Goal: Task Accomplishment & Management: Complete application form

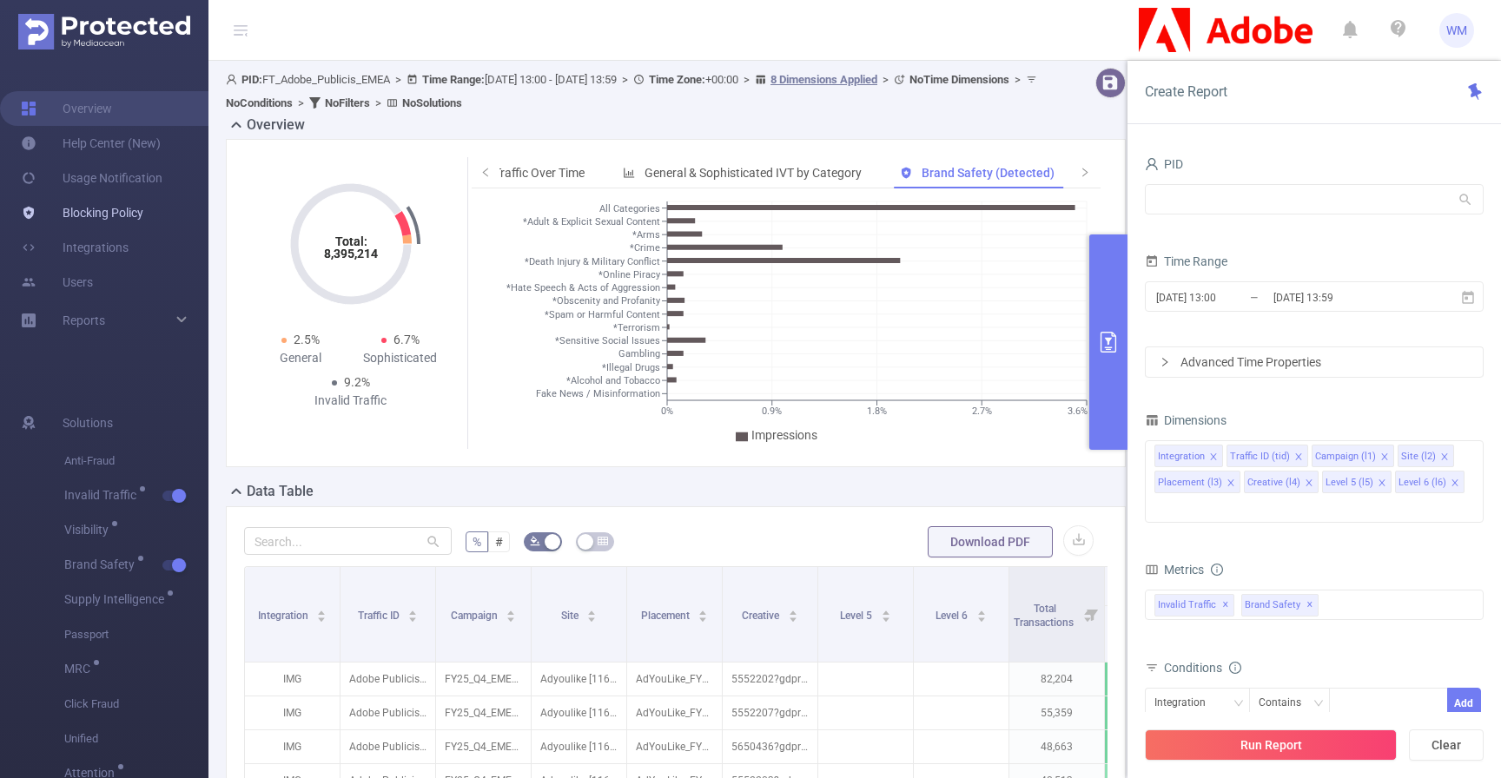
click at [100, 217] on link "Blocking Policy" at bounding box center [82, 212] width 123 height 35
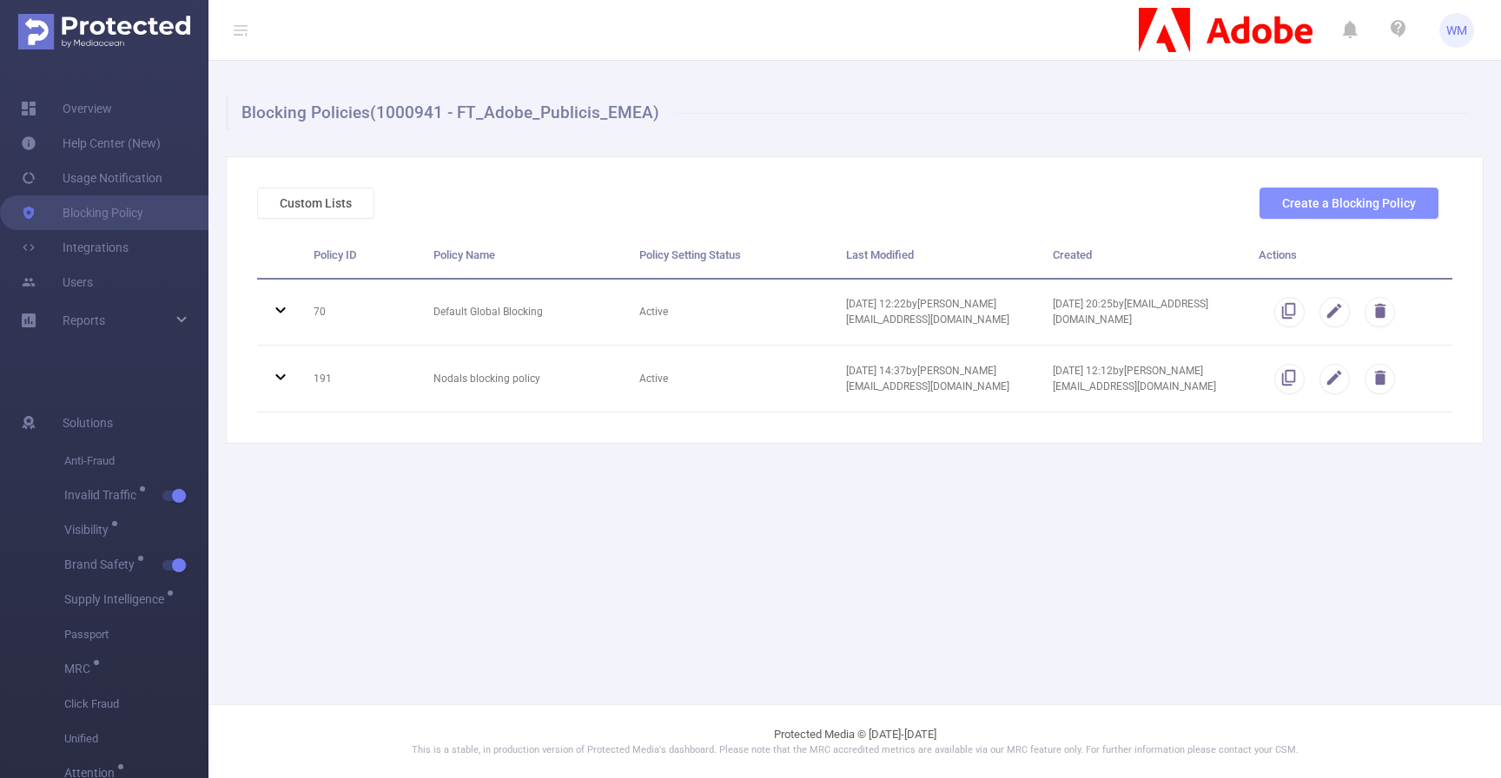
click at [1438, 205] on div "Create a Blocking Policy" at bounding box center [1349, 203] width 193 height 31
click at [1418, 204] on button "Create a Blocking Policy" at bounding box center [1349, 203] width 179 height 31
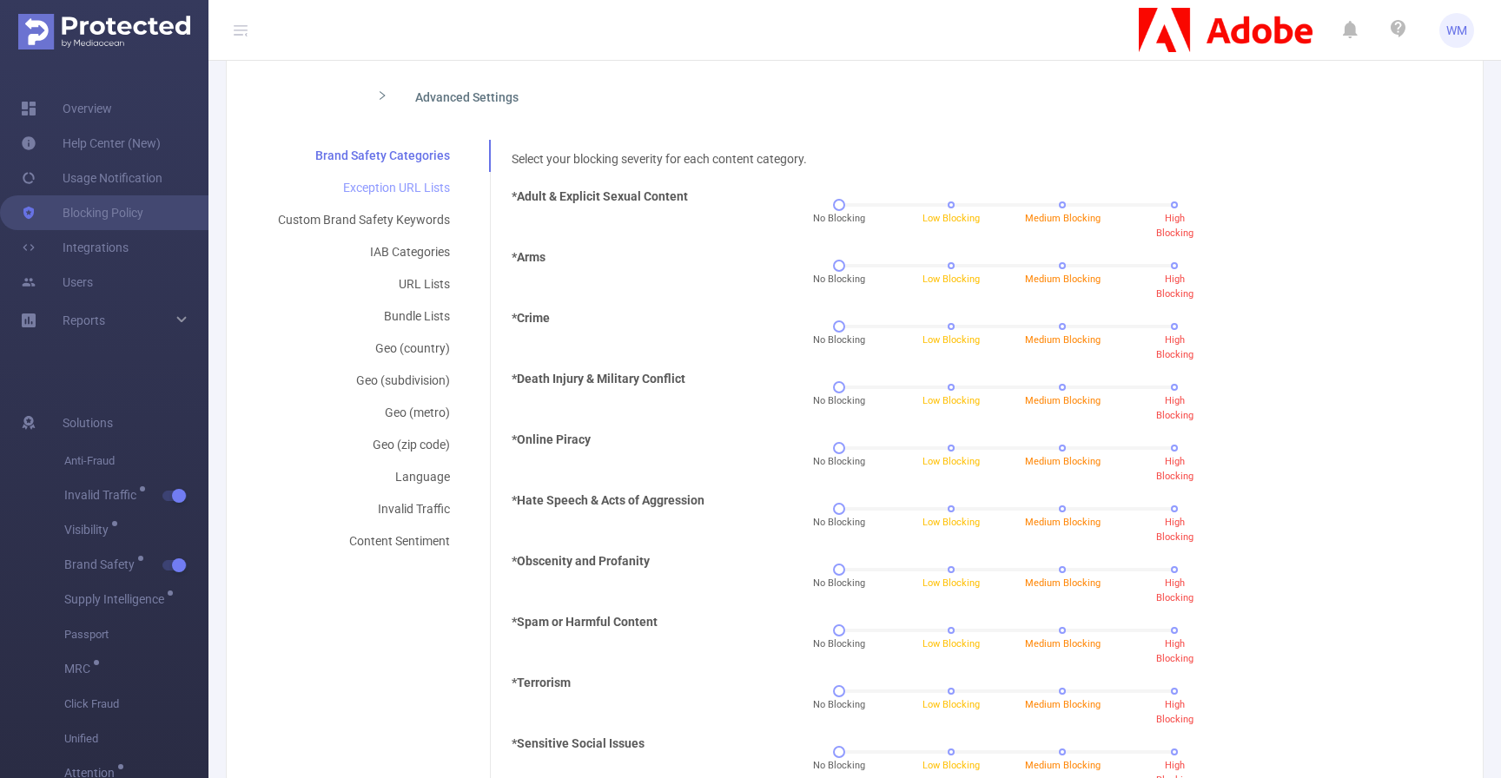
click at [422, 192] on div "Exception URL Lists" at bounding box center [364, 188] width 214 height 32
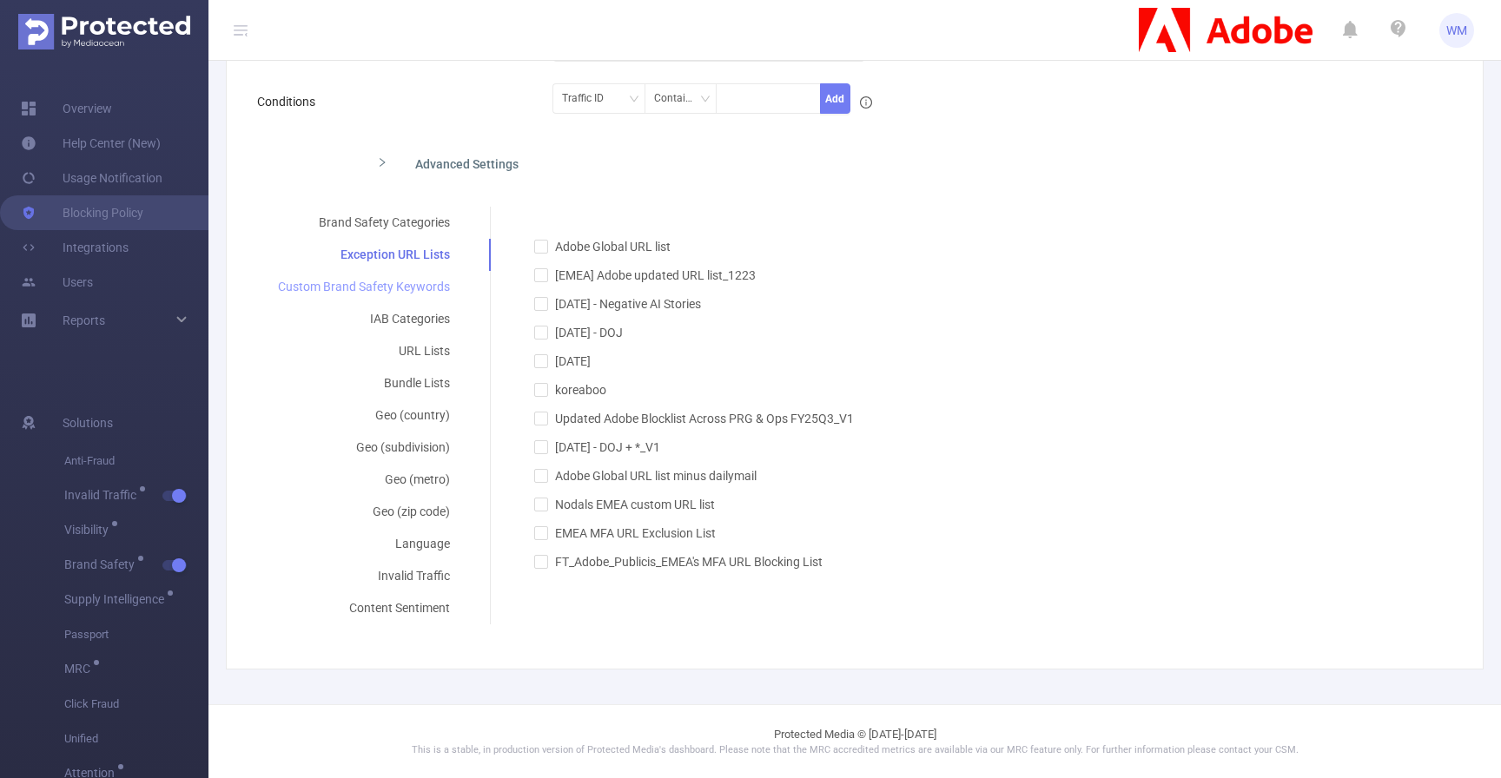
click at [415, 284] on div "Custom Brand Safety Keywords" at bounding box center [364, 287] width 214 height 32
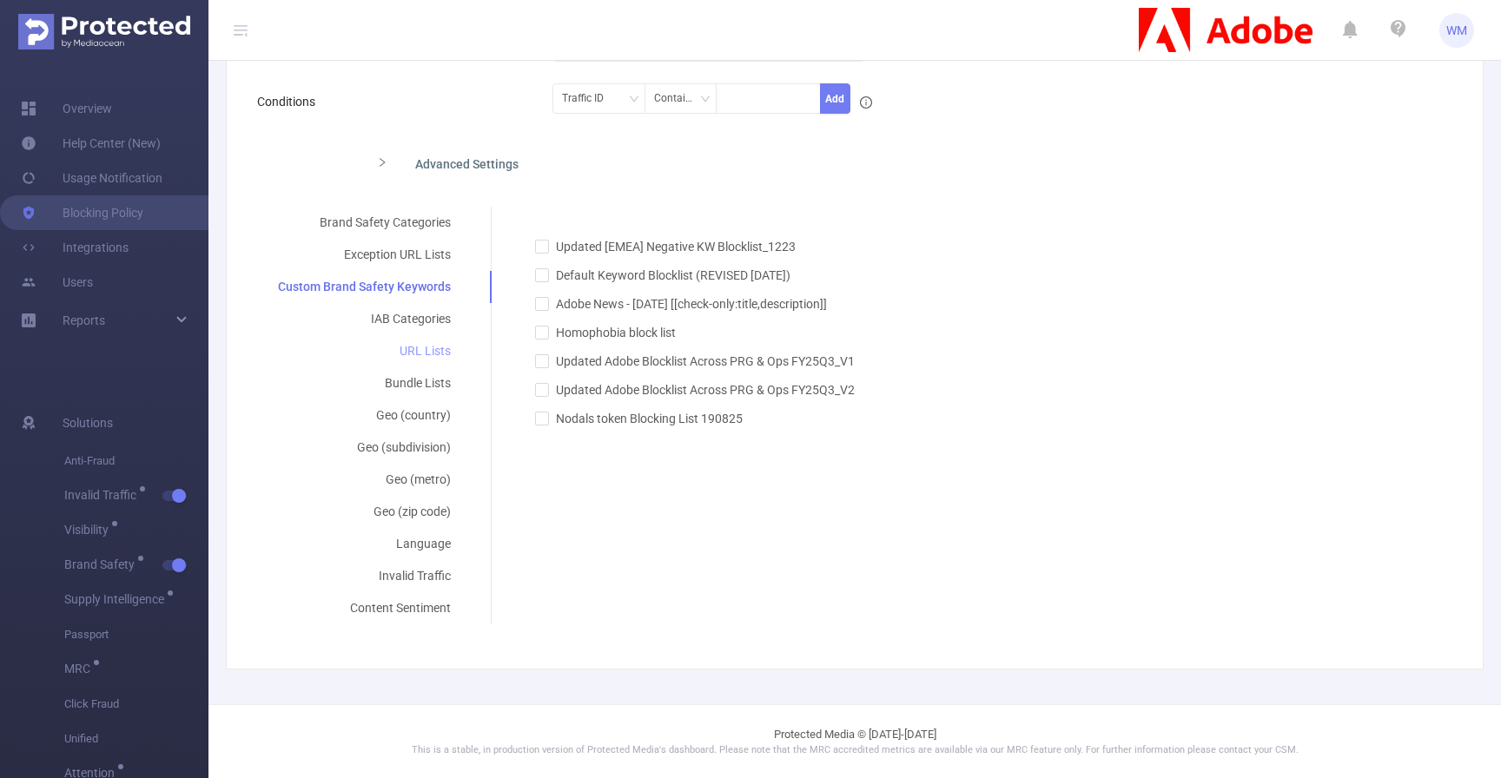
click at [407, 335] on div "URL Lists" at bounding box center [364, 351] width 215 height 32
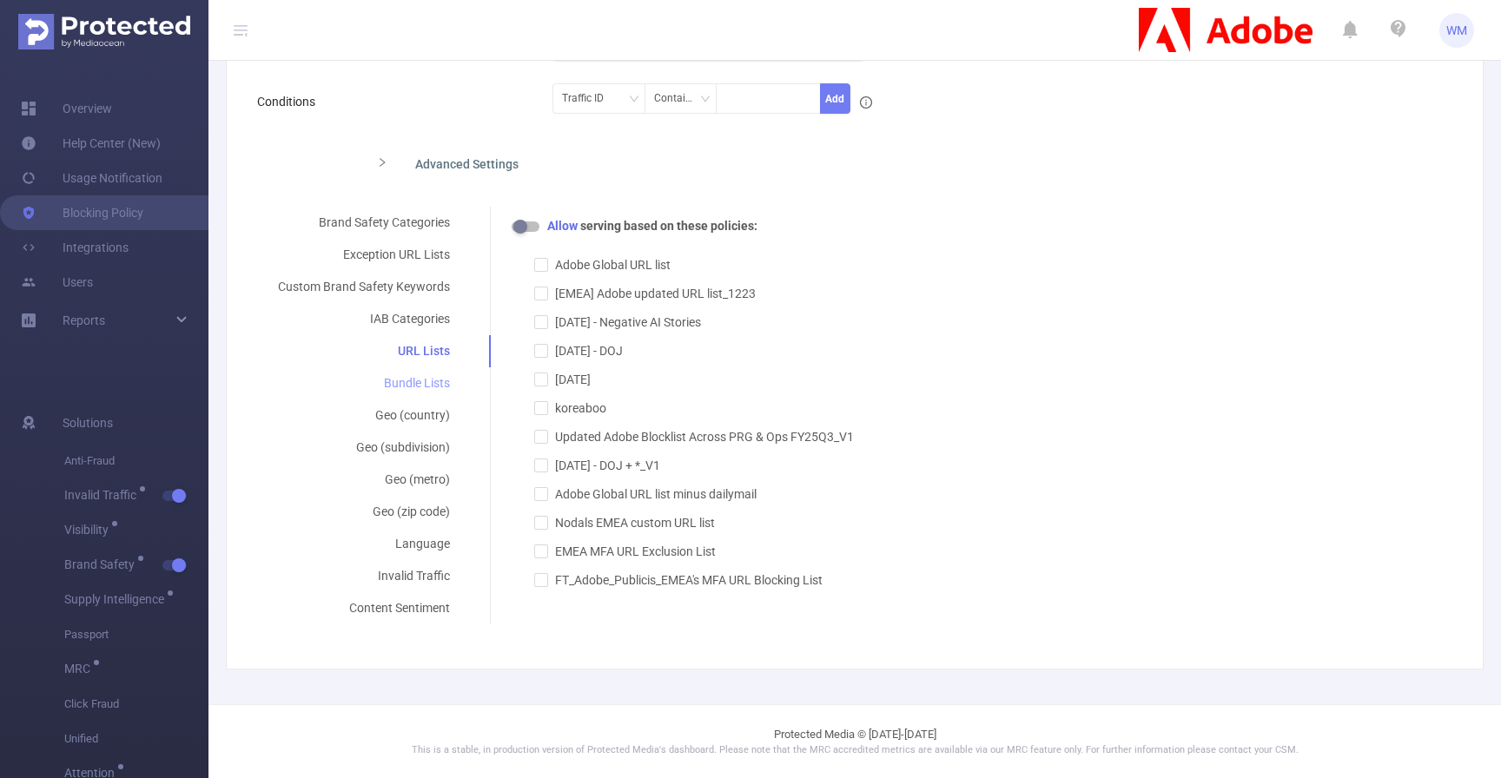
click at [408, 392] on div "Bundle Lists" at bounding box center [364, 384] width 214 height 32
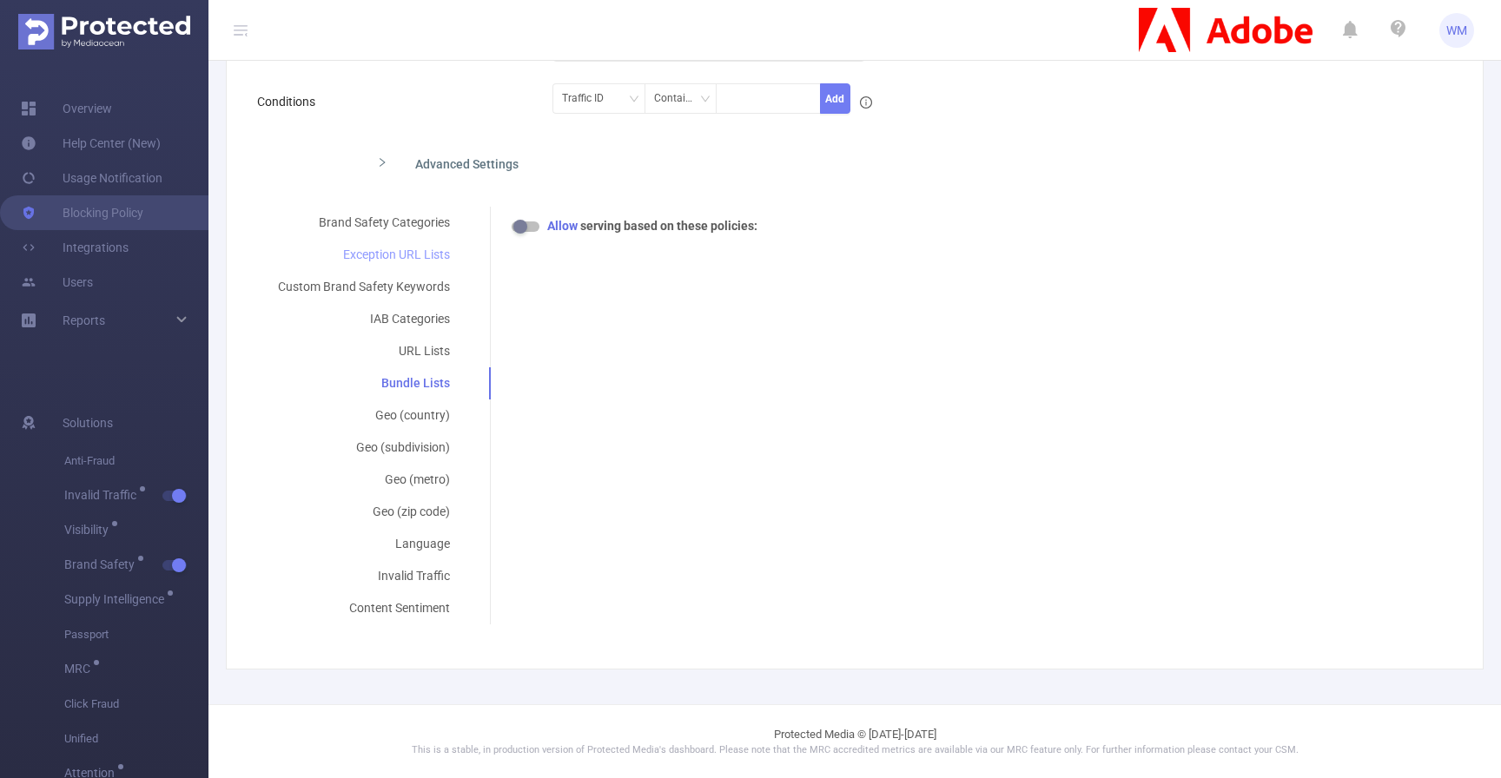
drag, startPoint x: 417, startPoint y: 317, endPoint x: 401, endPoint y: 241, distance: 78.0
click at [417, 315] on div "IAB Categories" at bounding box center [364, 319] width 214 height 32
click at [395, 224] on div "Brand Safety Categories" at bounding box center [364, 223] width 214 height 32
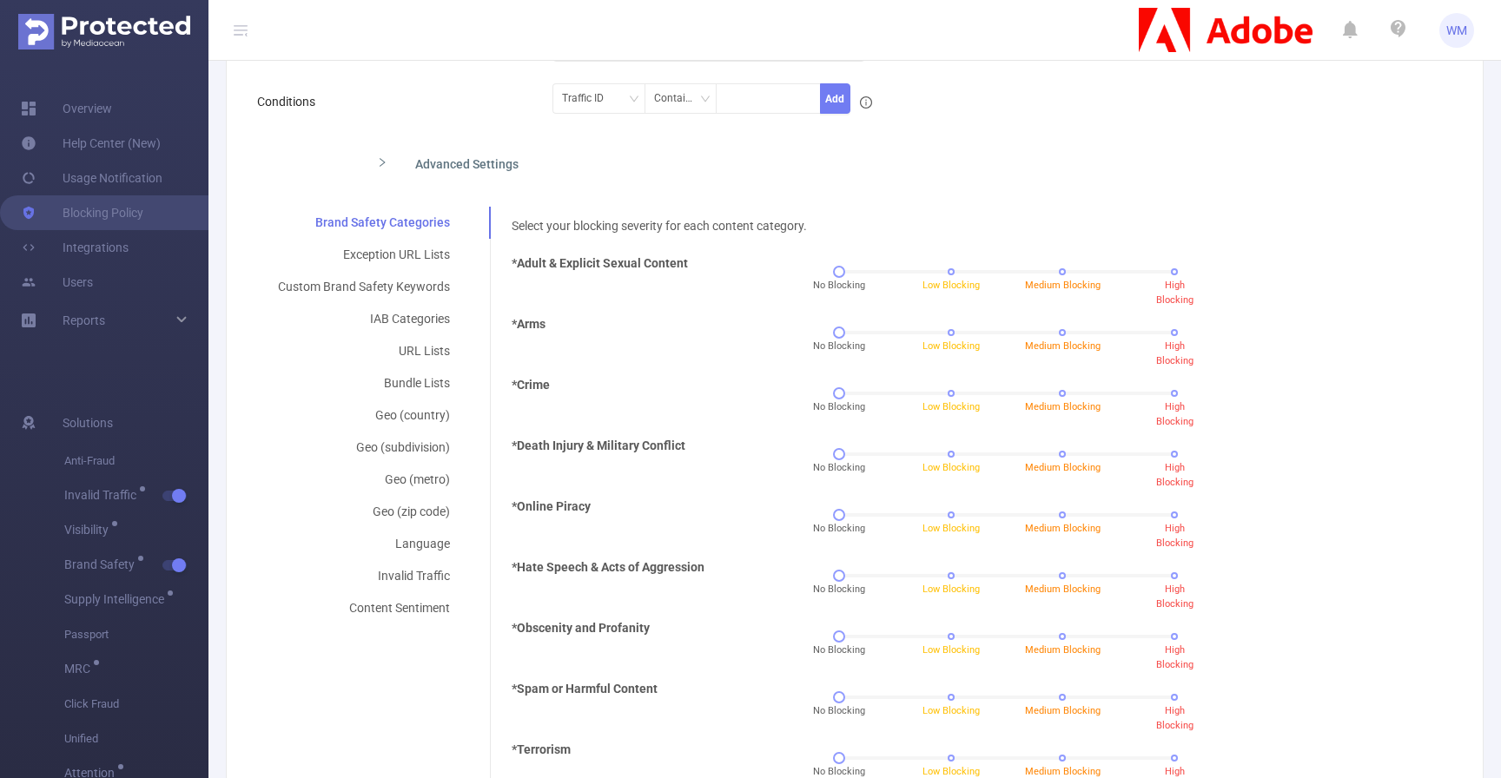
scroll to position [327, 0]
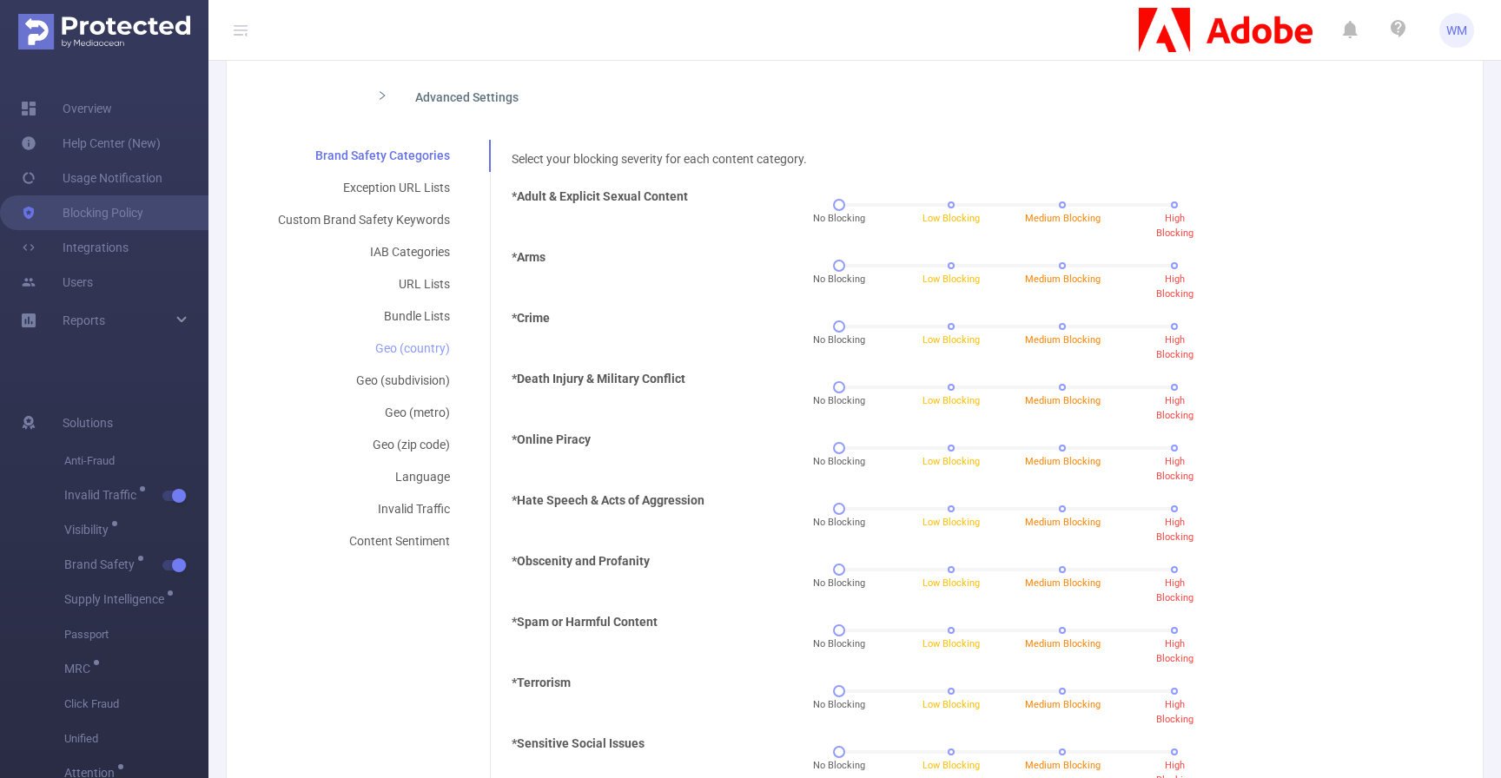
click at [321, 351] on div "Geo (country)" at bounding box center [364, 349] width 214 height 32
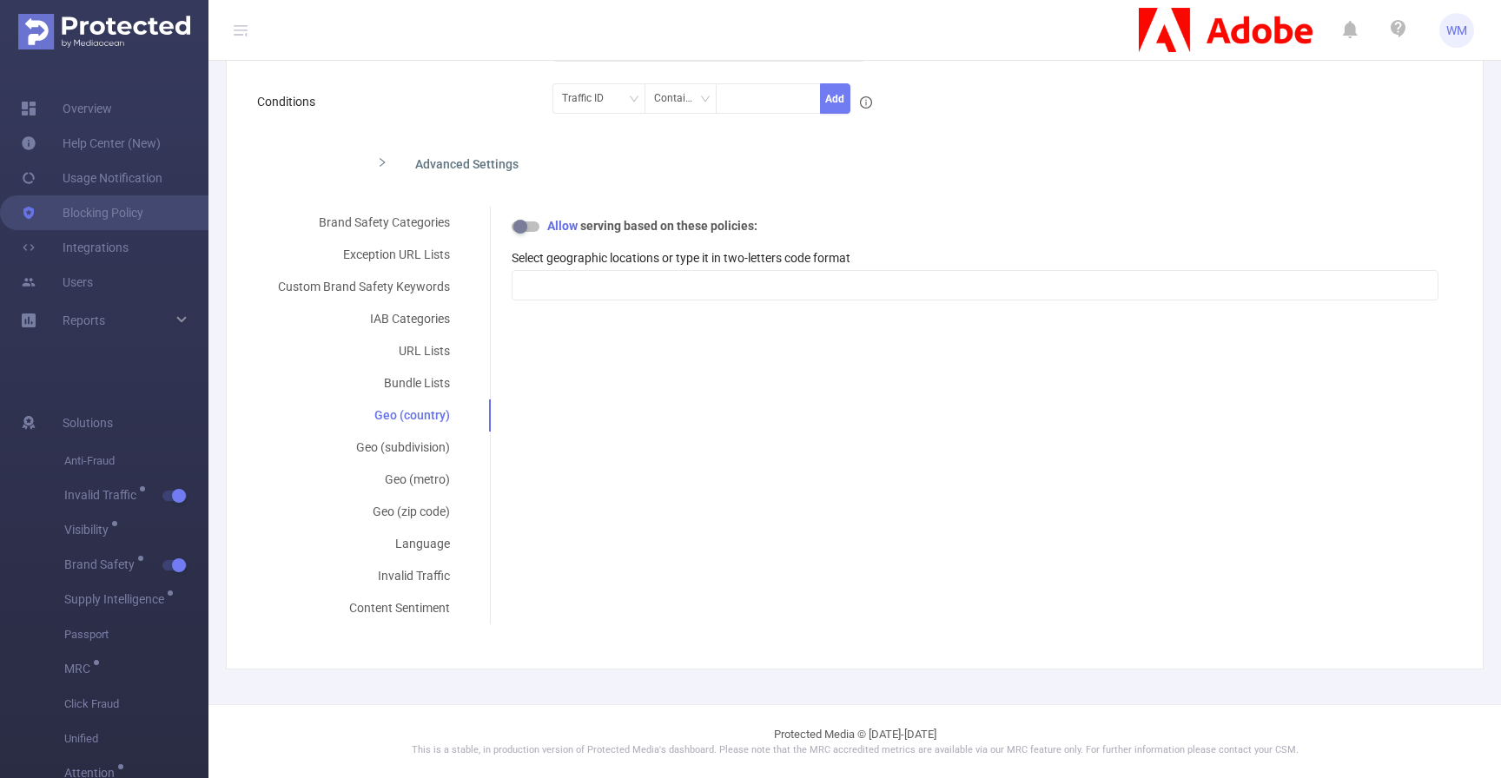
click at [385, 206] on form "Policy Name FT_Adobe_Publicis_EMEA's Blocking Policy Description Conditions Tra…" at bounding box center [848, 299] width 1182 height 652
click at [385, 215] on div "Brand Safety Categories" at bounding box center [364, 223] width 214 height 32
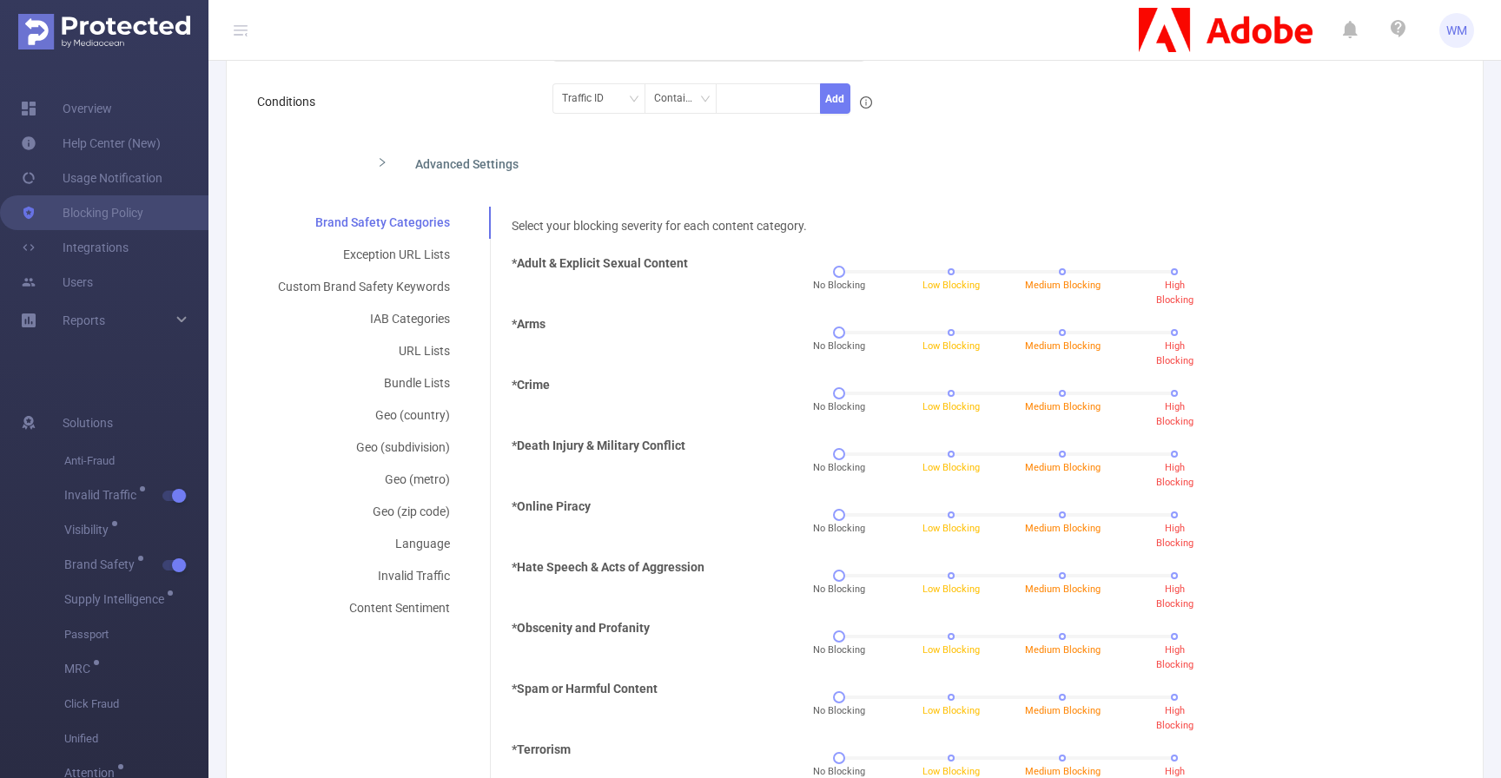
click at [679, 351] on div "*Arms" at bounding box center [621, 338] width 232 height 47
click at [679, 210] on div "Select your blocking severity for each content category. *Adult & Explicit Sexu…" at bounding box center [964, 656] width 949 height 899
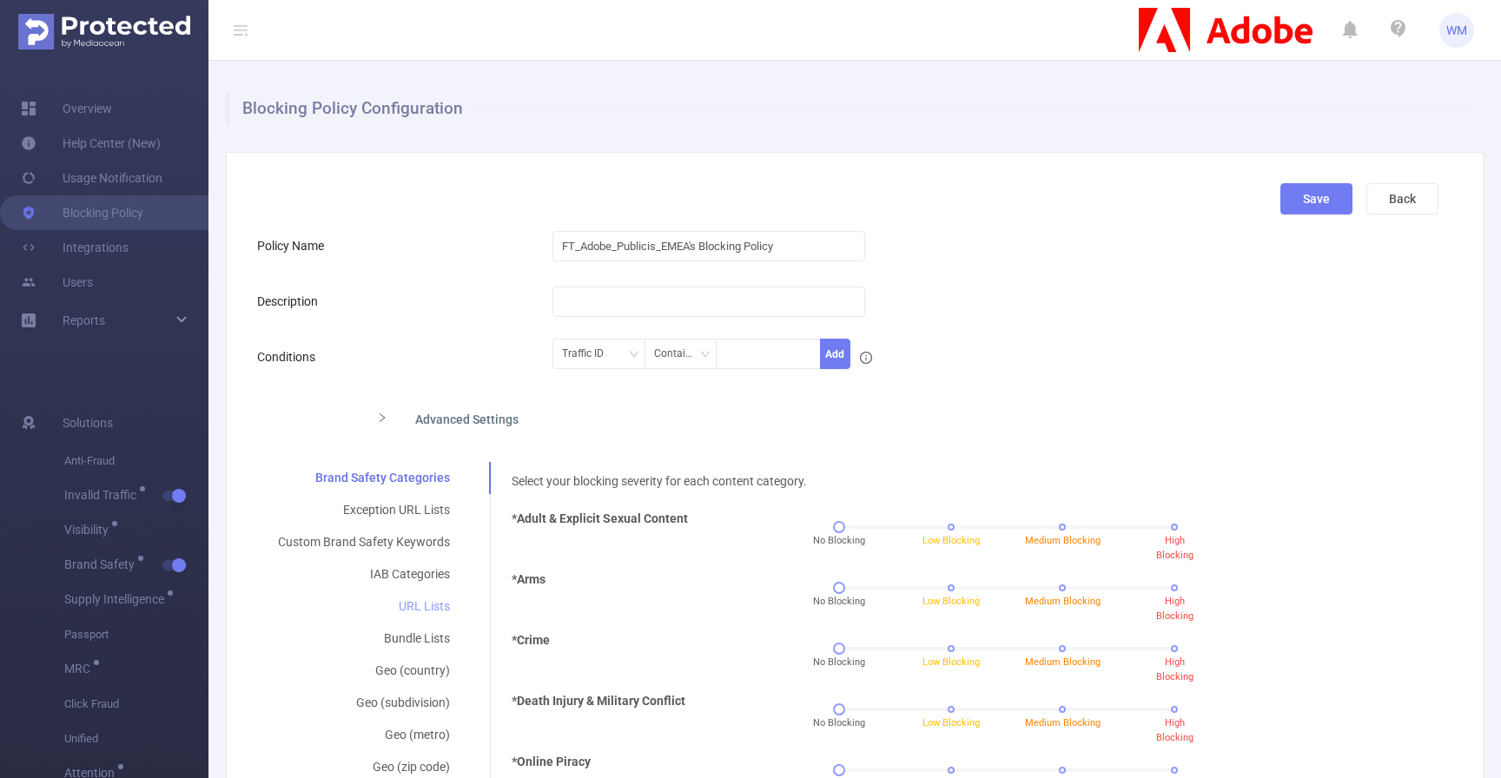
scroll to position [0, 0]
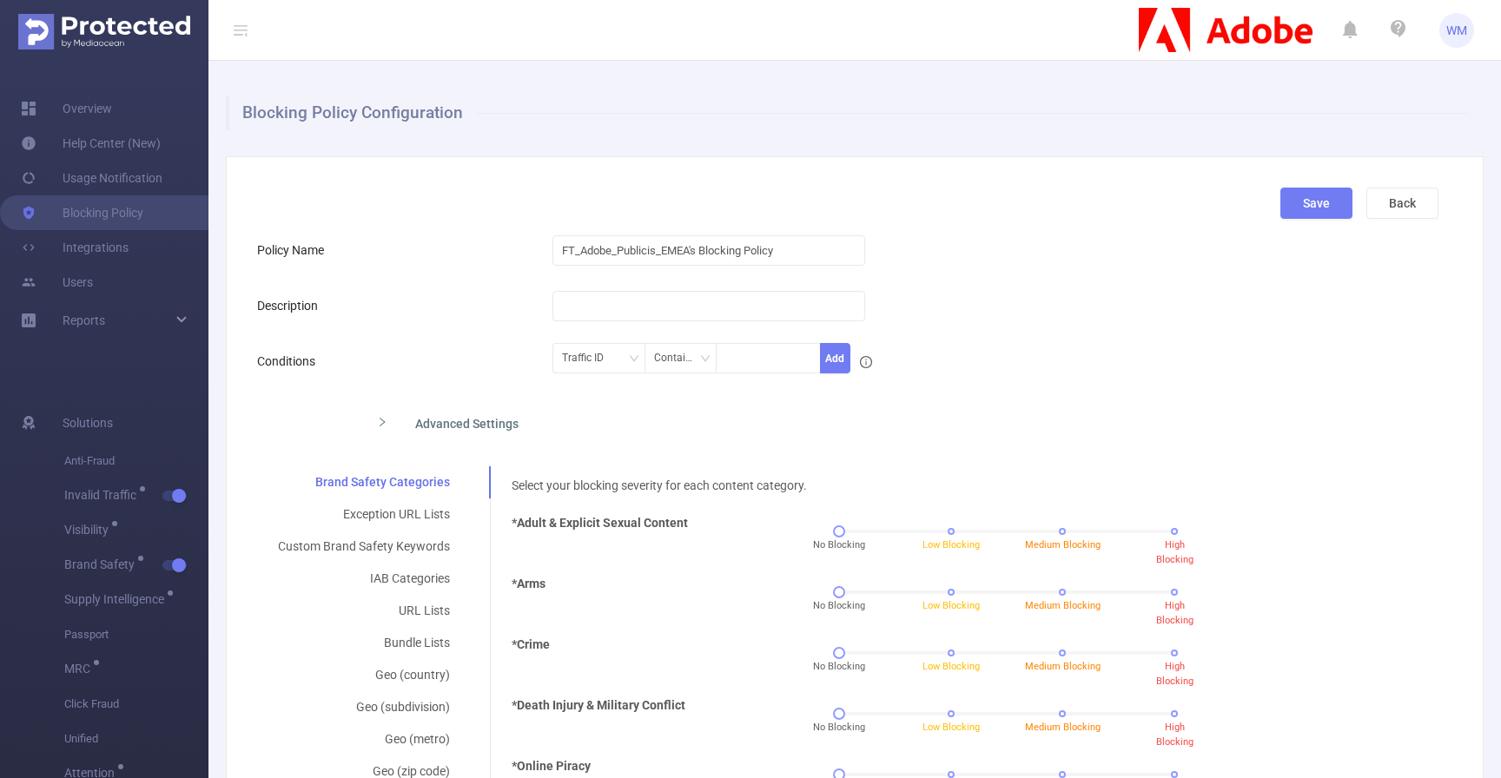
click at [422, 308] on div "Description" at bounding box center [404, 305] width 295 height 35
click at [443, 406] on div "Advanced Settings" at bounding box center [717, 422] width 709 height 36
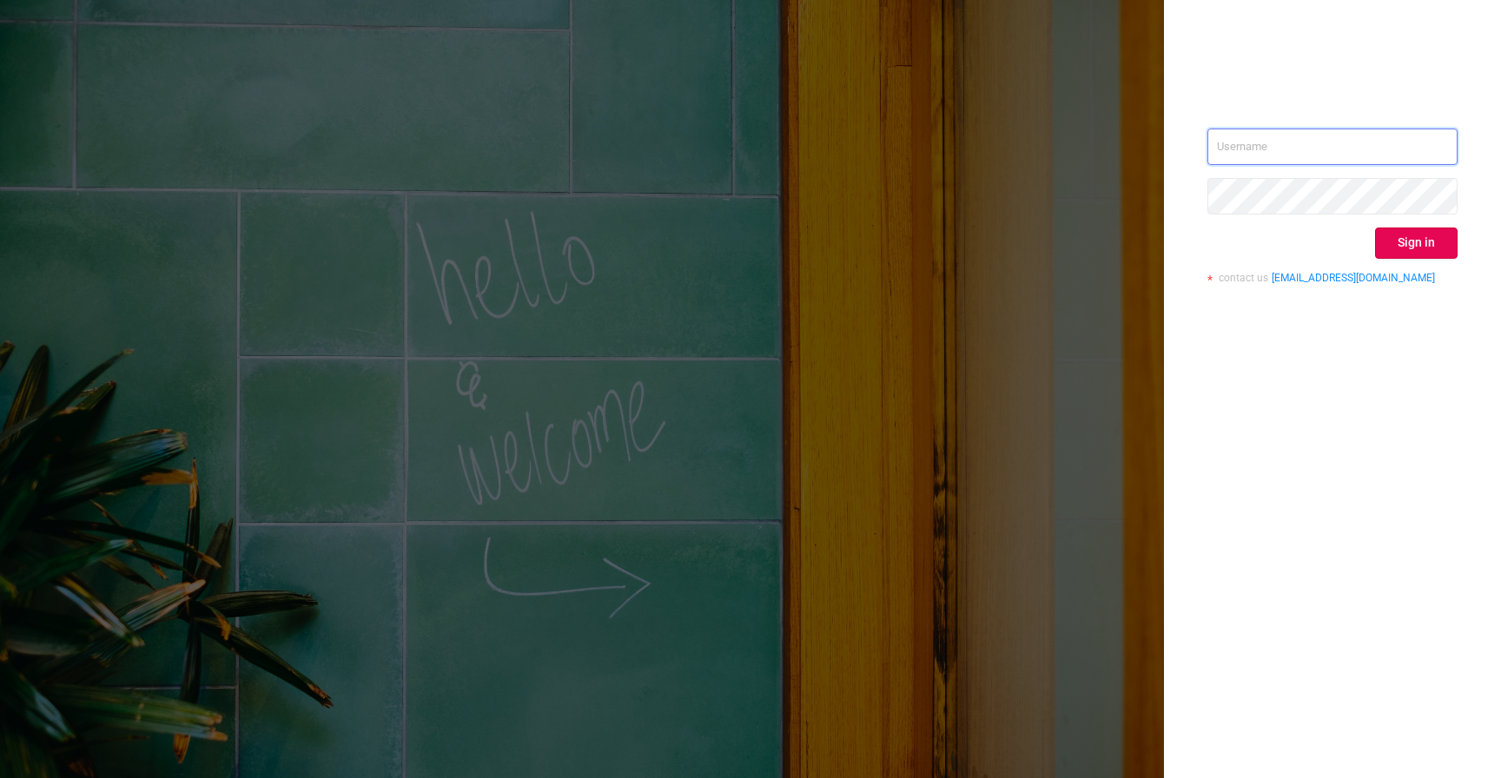
click at [1288, 129] on input "text" at bounding box center [1333, 147] width 250 height 36
type input "[EMAIL_ADDRESS][DOMAIN_NAME]"
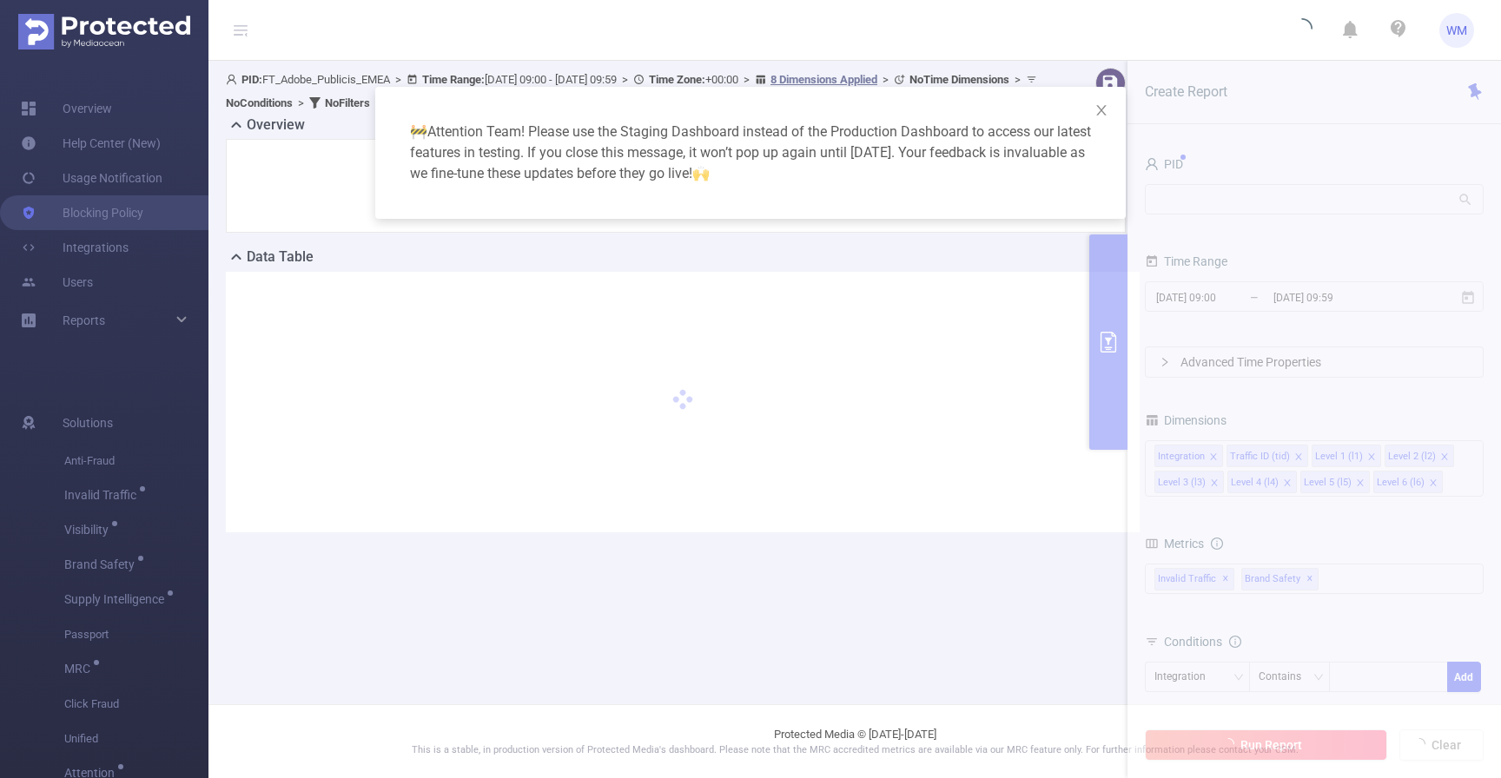
click at [760, 164] on div "🚧 Attention Team! Please use the Staging Dashboard instead of the Production Da…" at bounding box center [750, 153] width 709 height 90
click at [1103, 111] on icon "icon: close" at bounding box center [1101, 110] width 10 height 10
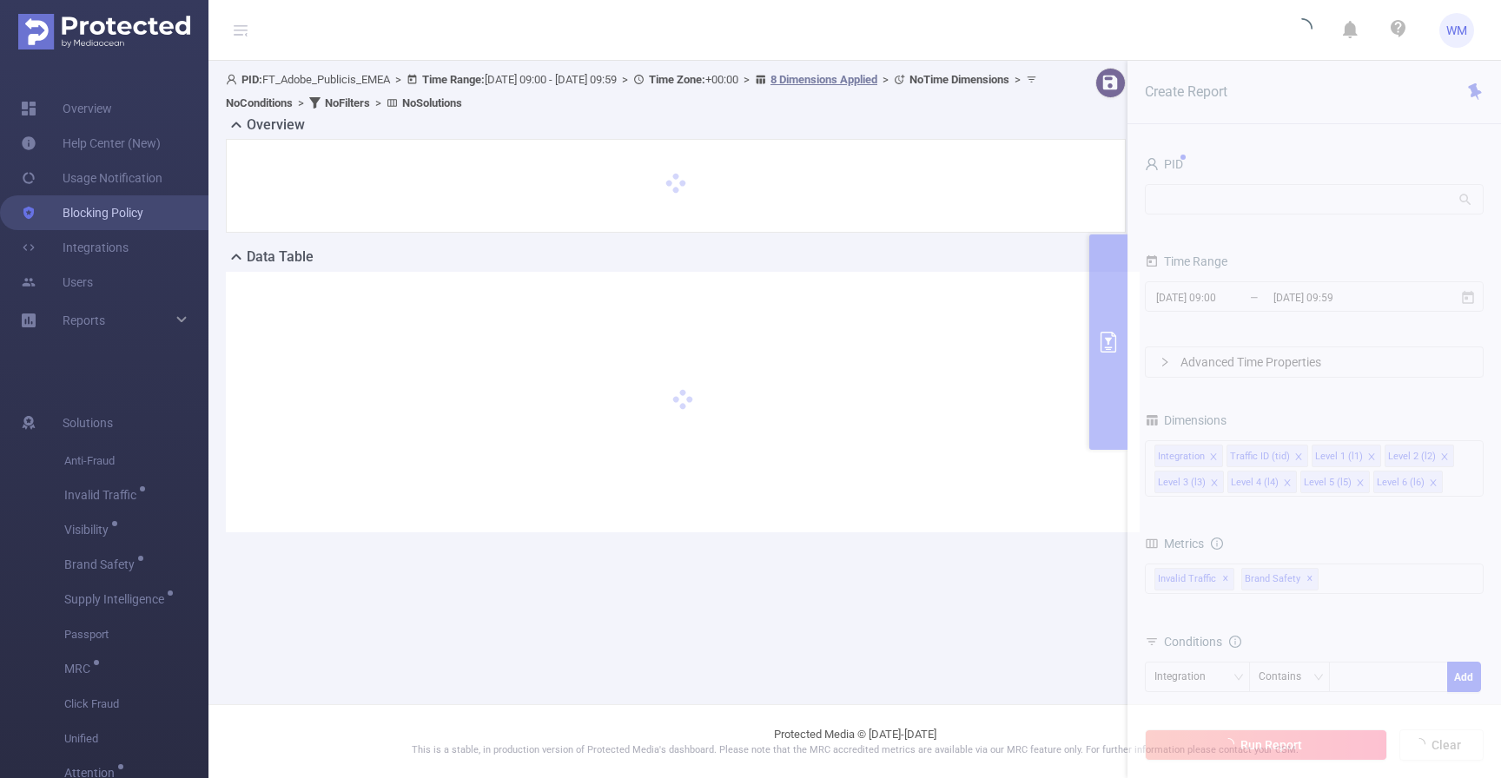
click at [129, 215] on link "Blocking Policy" at bounding box center [82, 212] width 123 height 35
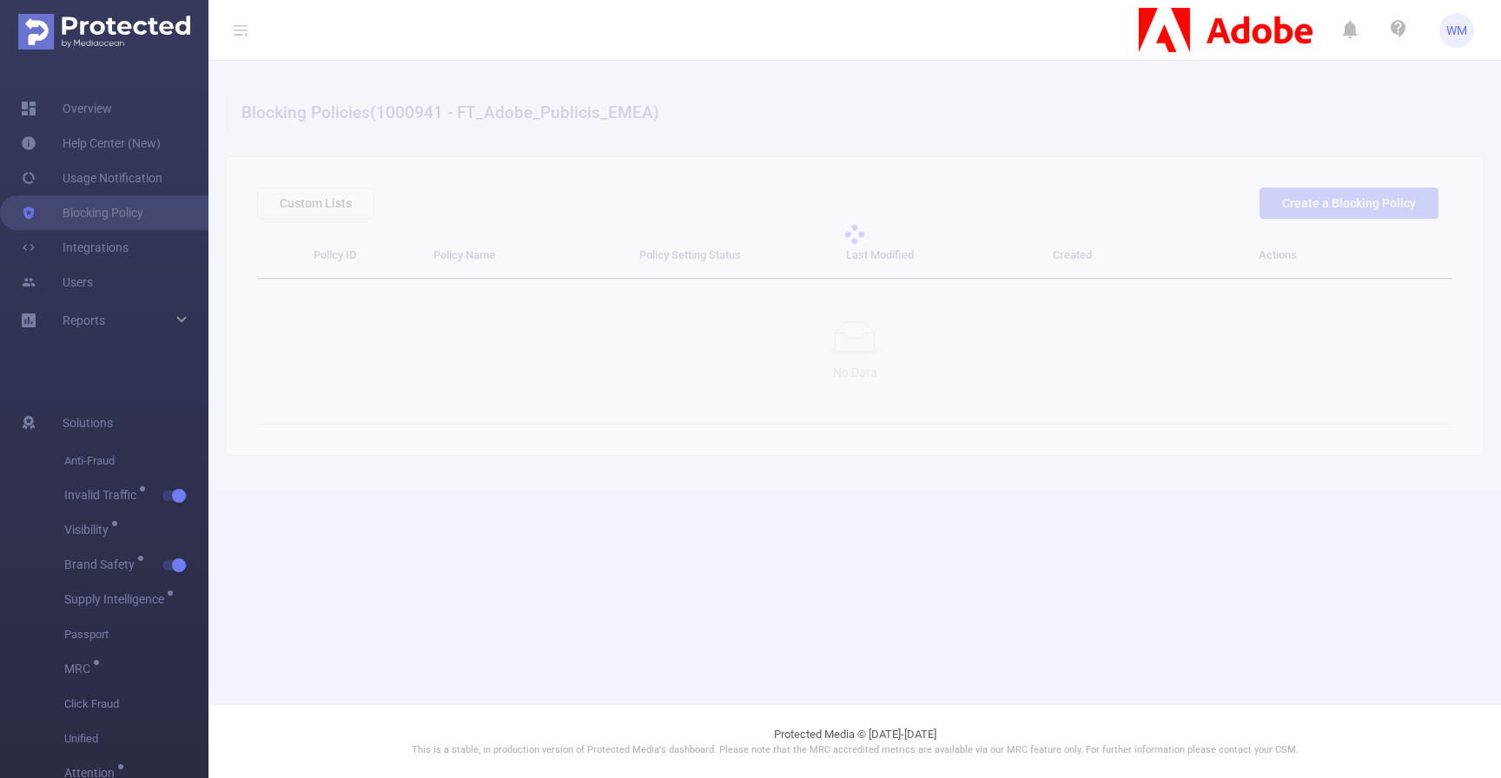
click at [938, 365] on div at bounding box center [855, 235] width 1293 height 348
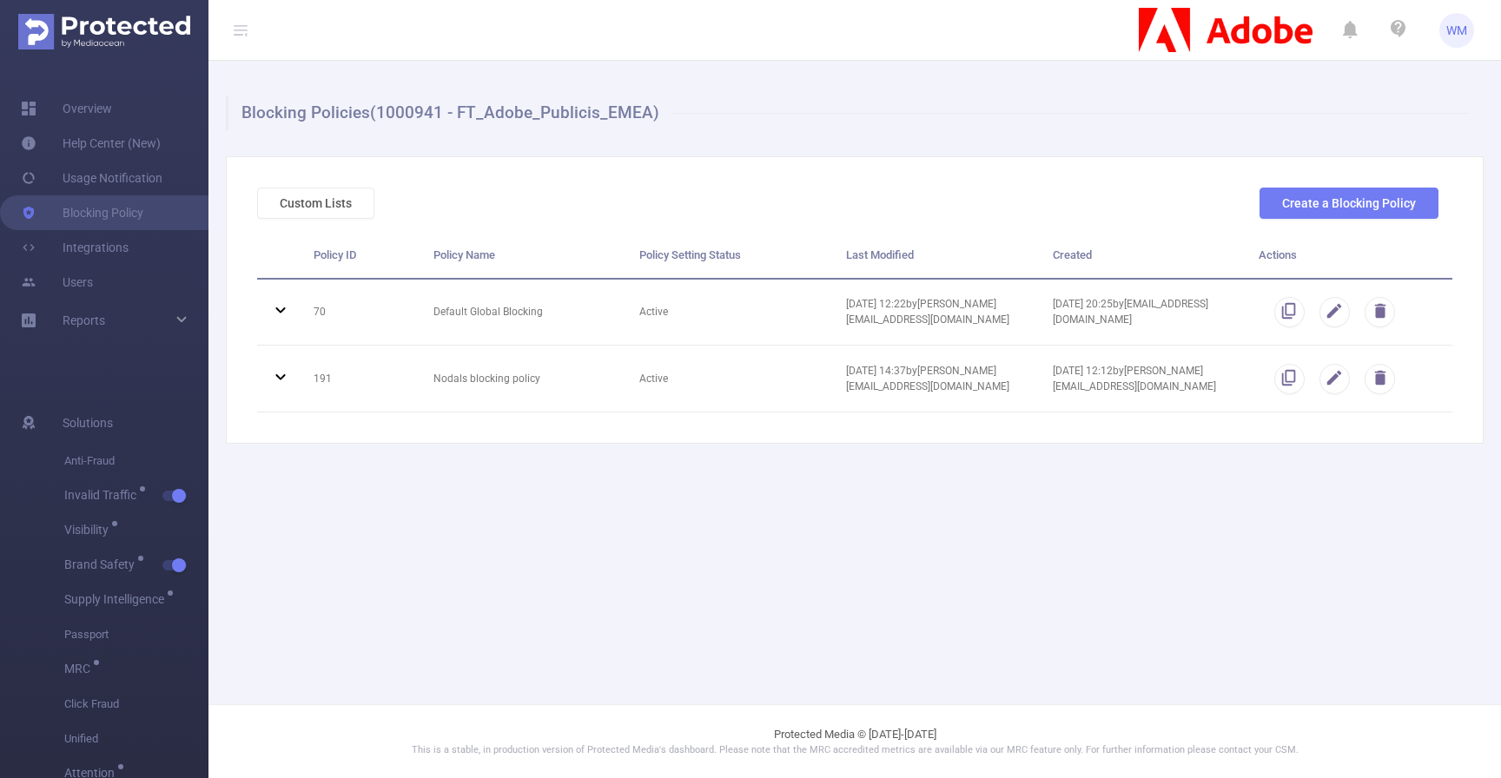
click at [739, 114] on h1 "Blocking Policies (1000941 - FT_Adobe_Publicis_EMEA)" at bounding box center [847, 113] width 1243 height 35
click at [1292, 200] on button "Create a Blocking Policy" at bounding box center [1349, 203] width 179 height 31
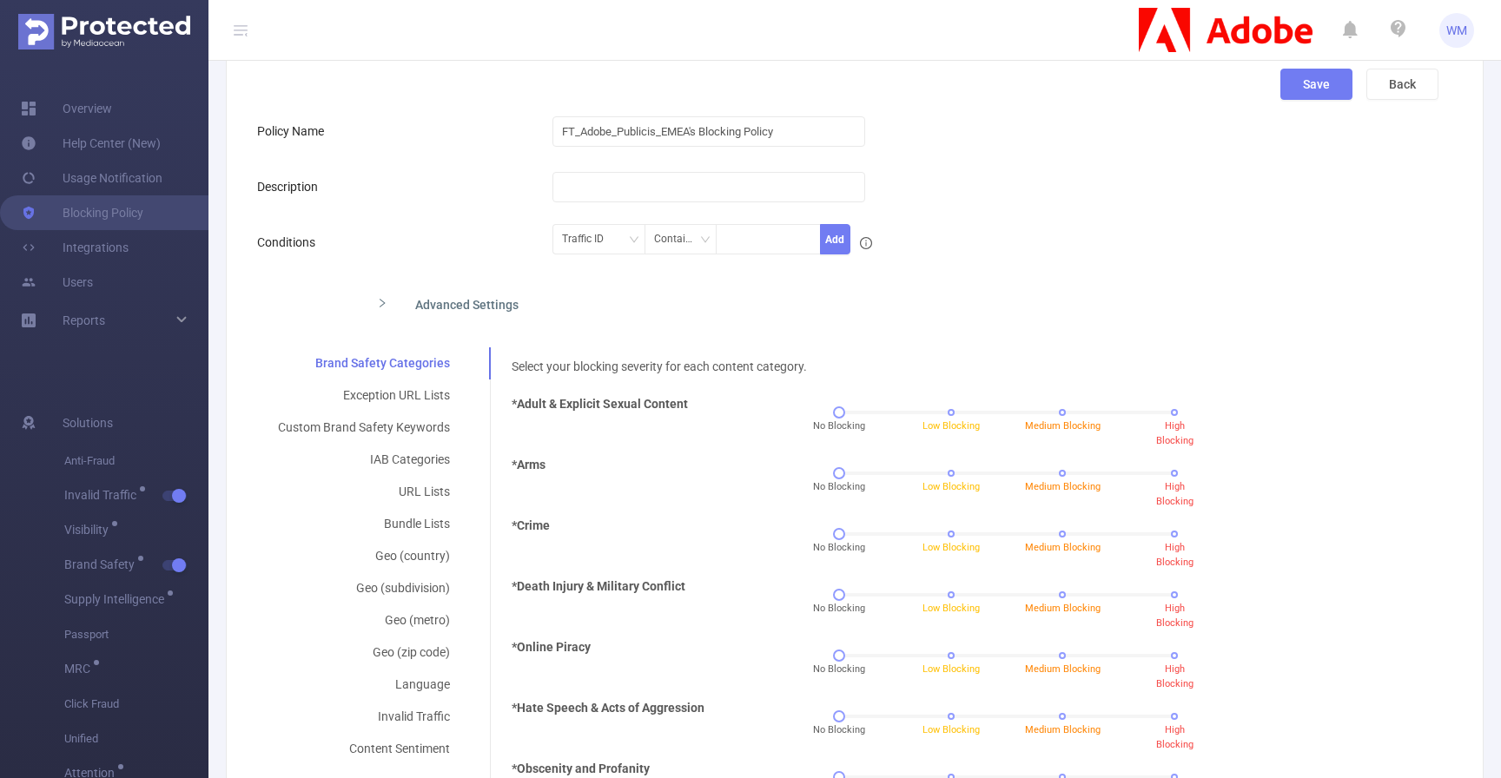
click at [989, 183] on div at bounding box center [897, 186] width 689 height 35
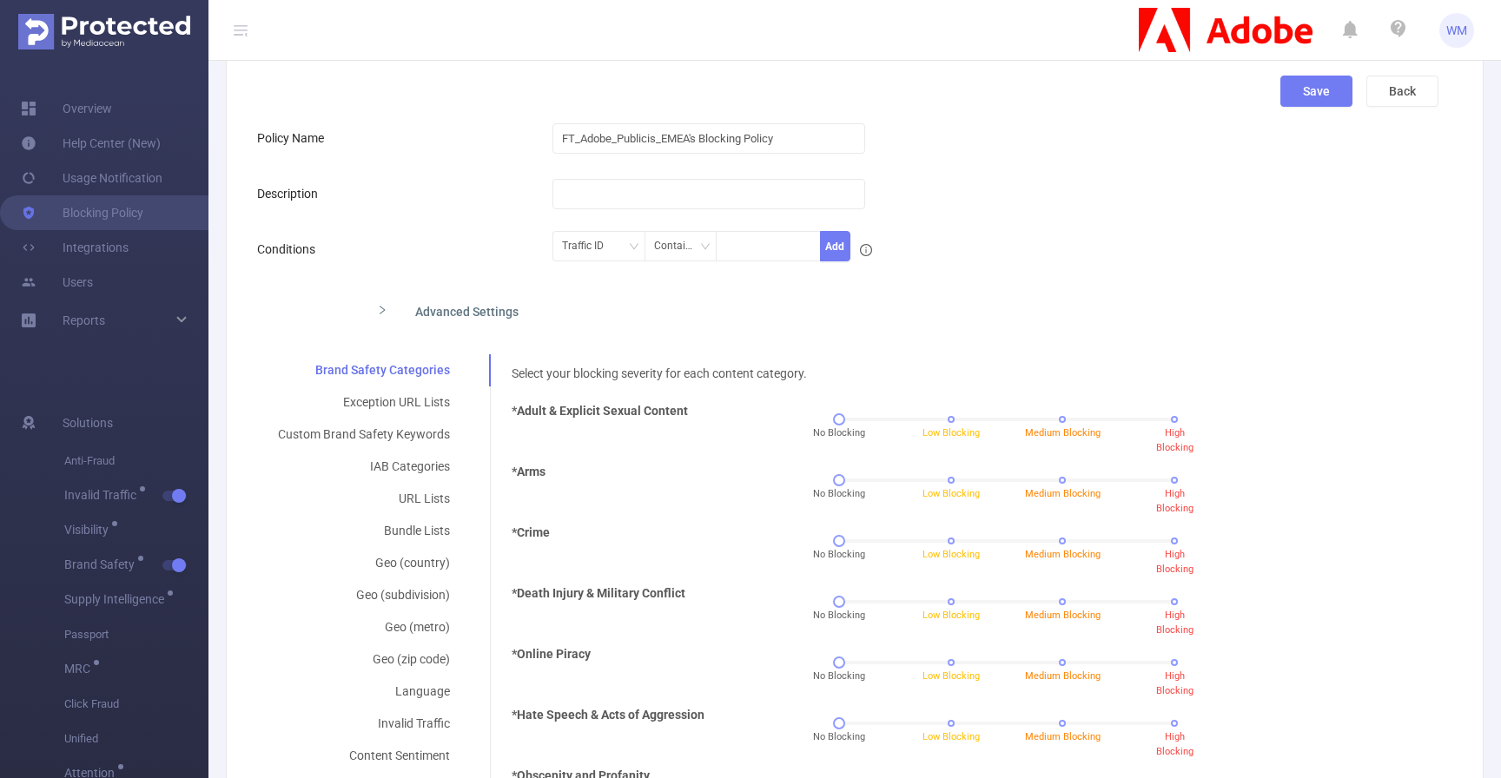
scroll to position [111, 0]
click at [487, 247] on div "Conditions" at bounding box center [404, 250] width 295 height 35
click at [465, 310] on div "Advanced Settings" at bounding box center [717, 311] width 709 height 36
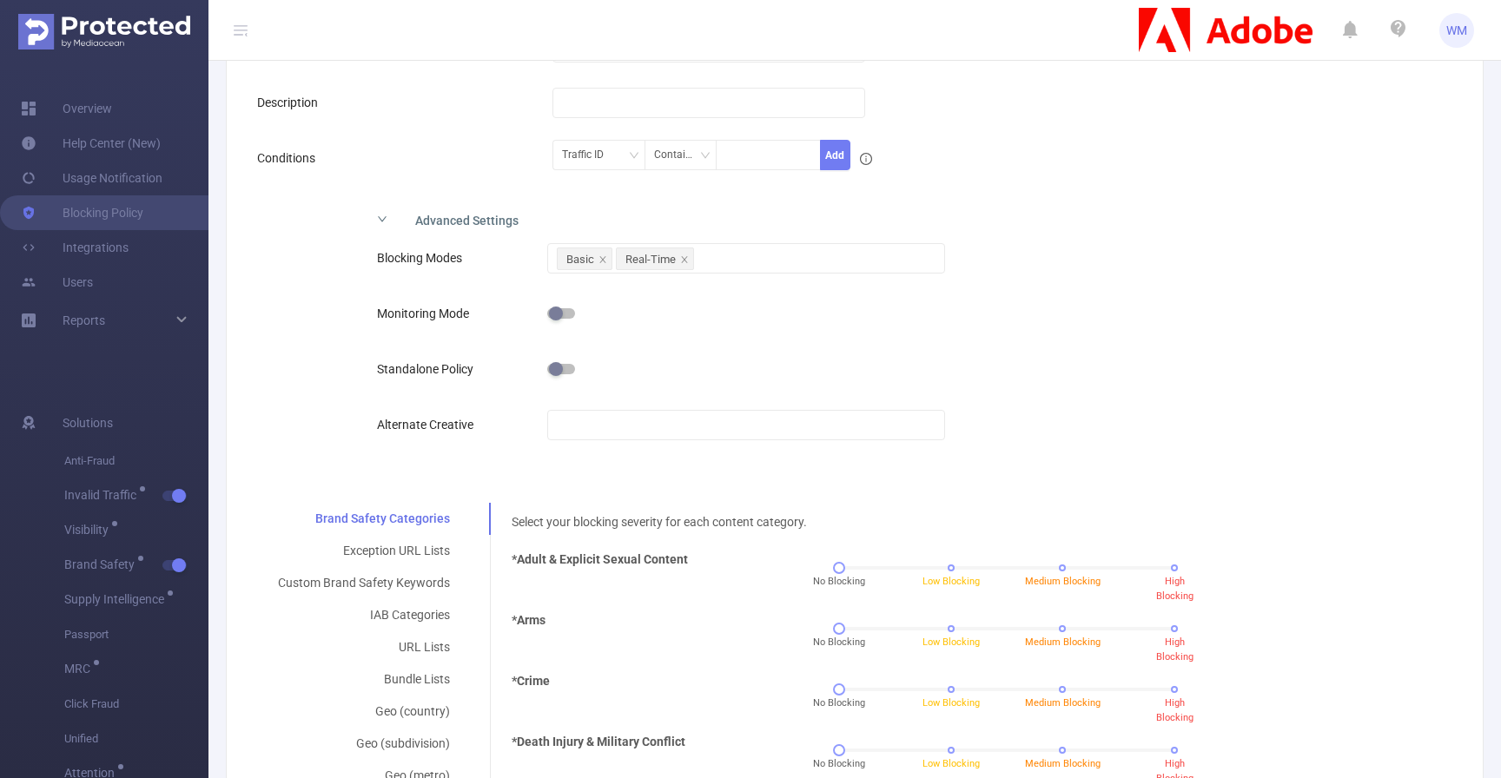
scroll to position [208, 0]
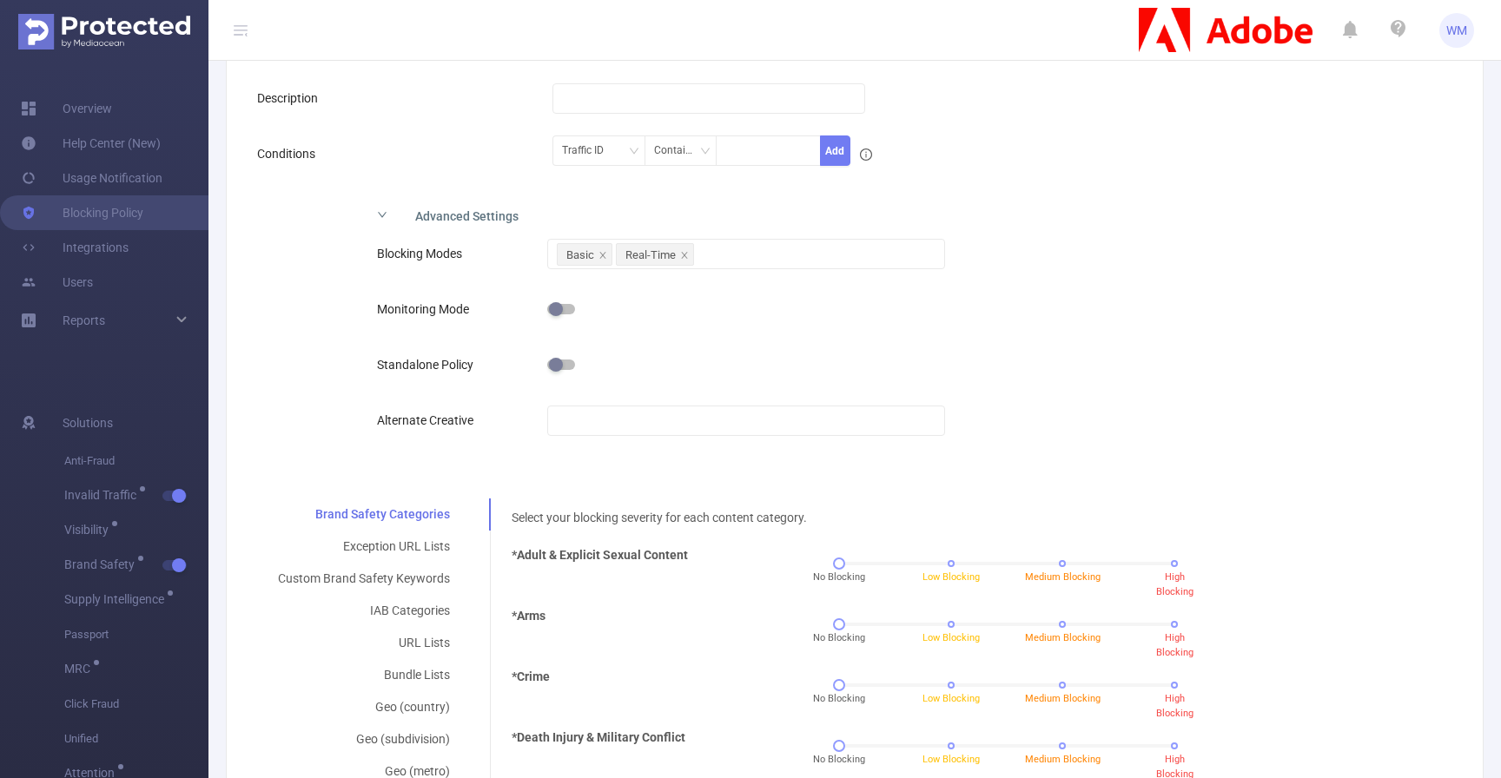
click at [560, 367] on button "button" at bounding box center [561, 365] width 28 height 10
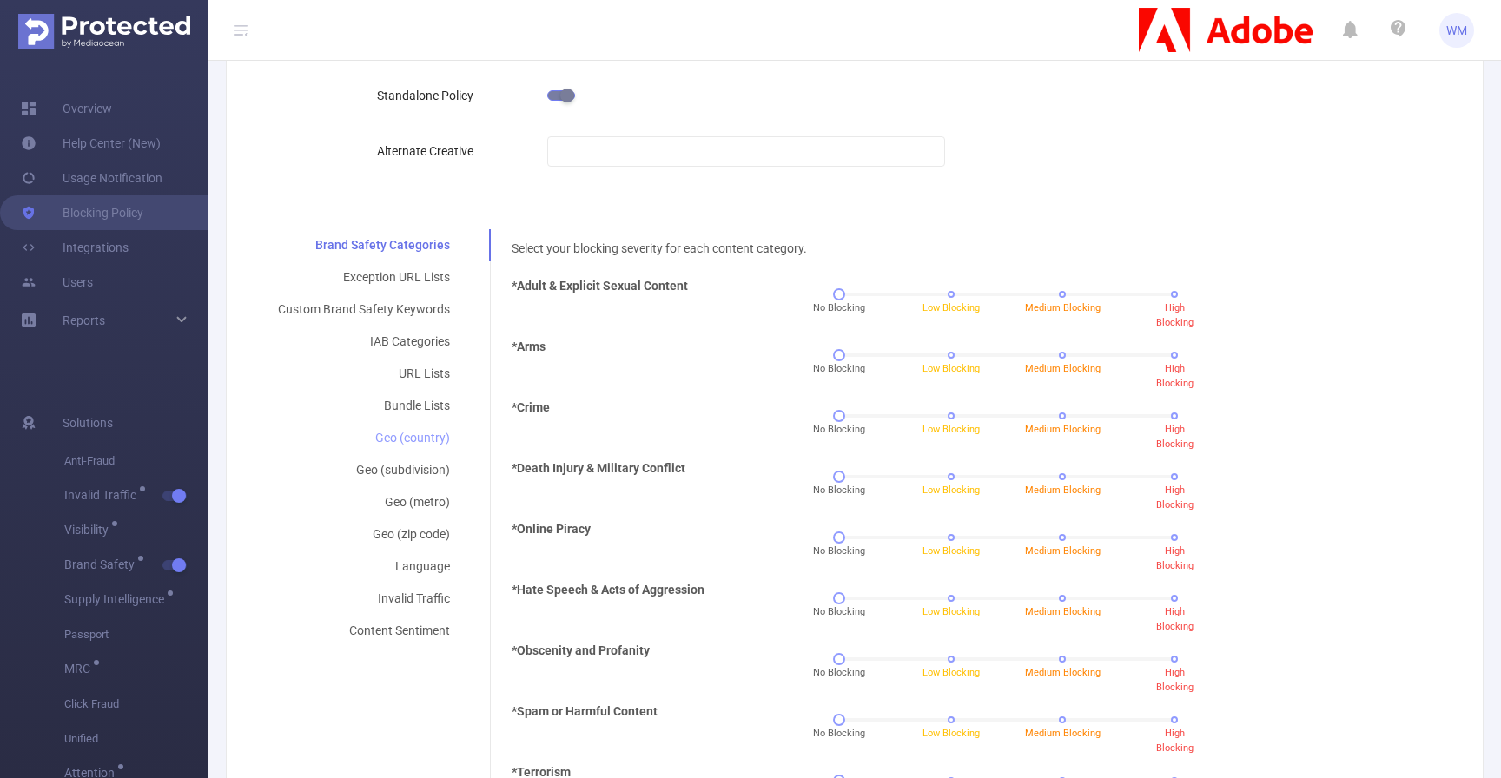
click at [426, 436] on div "Geo (country)" at bounding box center [364, 438] width 214 height 32
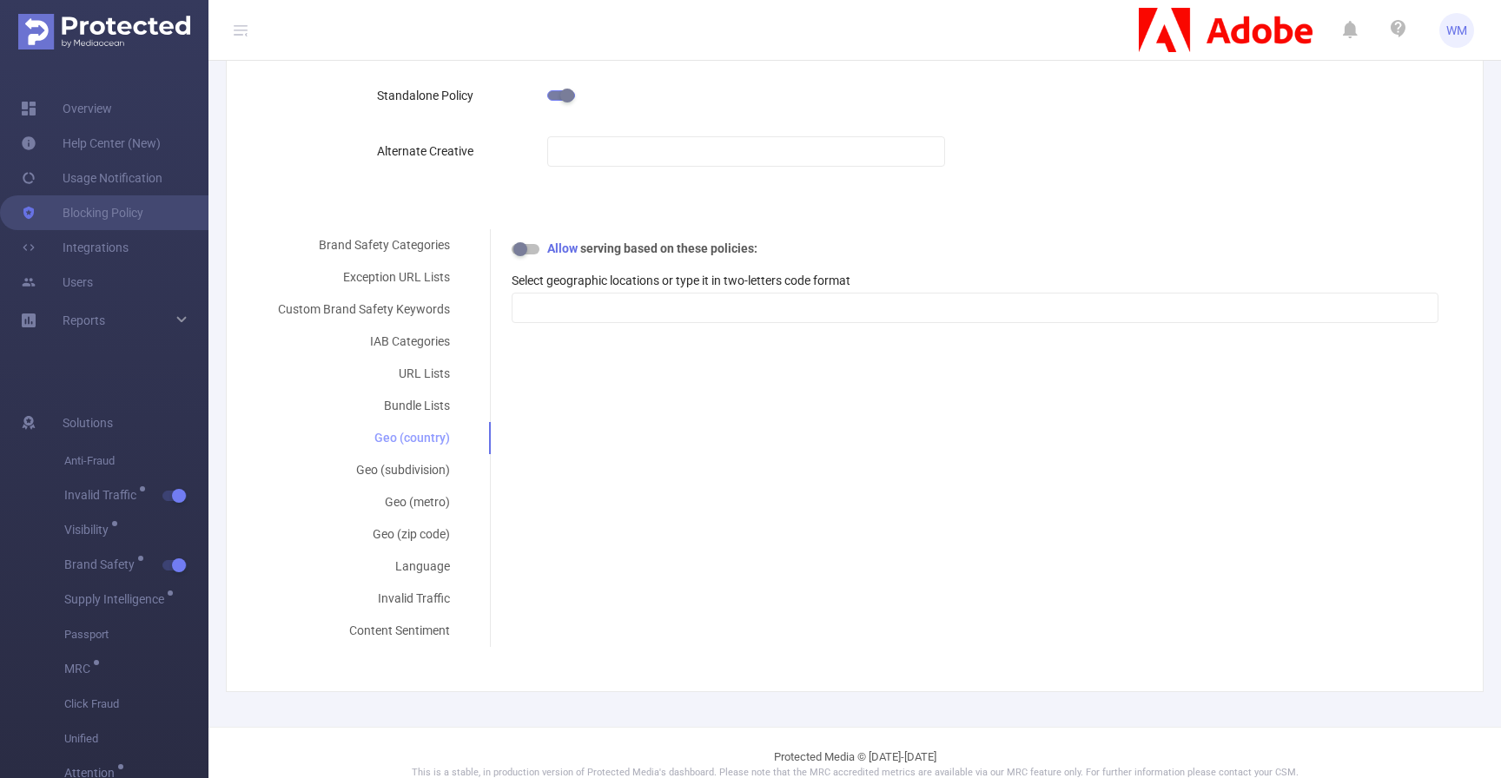
scroll to position [500, 0]
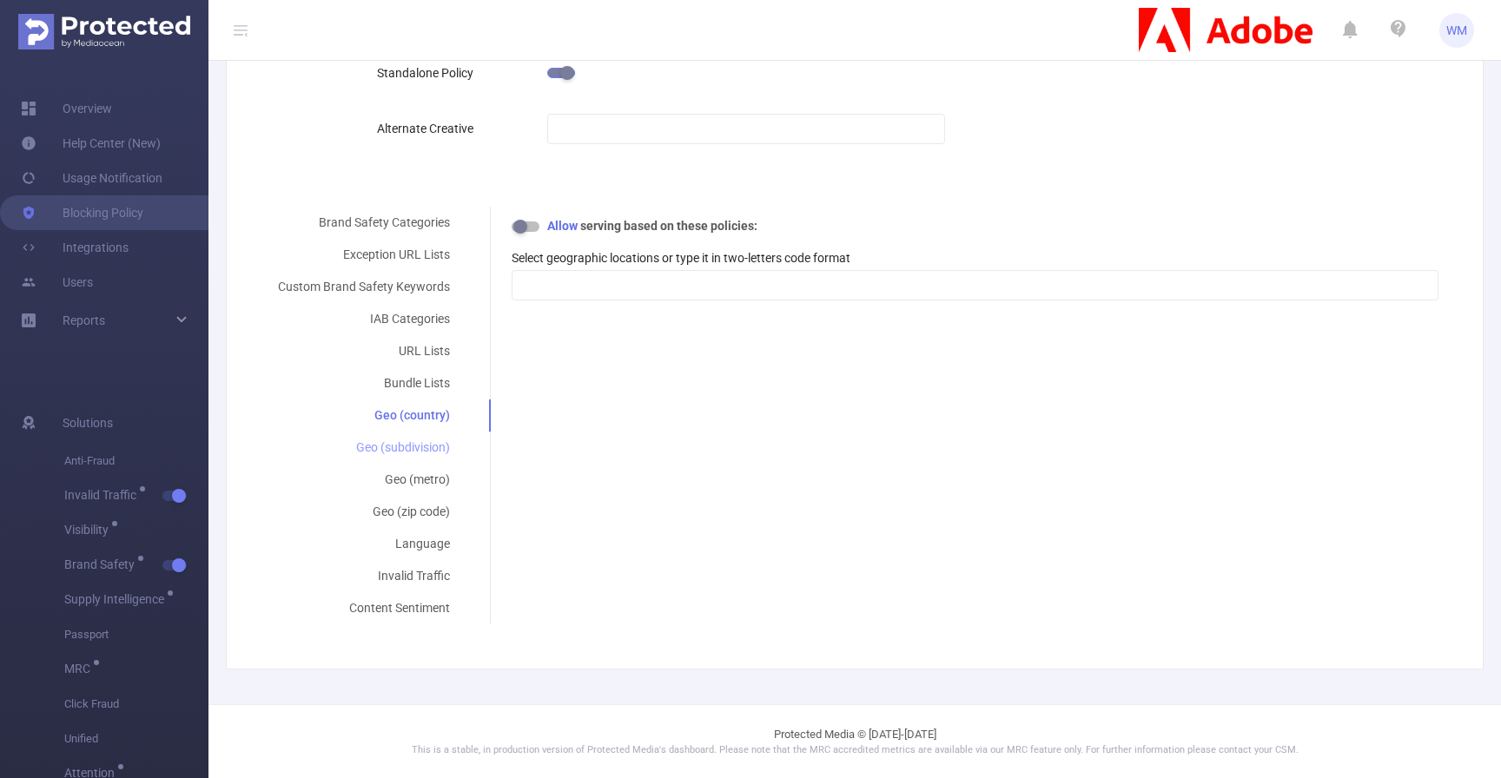
click at [420, 452] on div "Geo (subdivision)" at bounding box center [364, 448] width 214 height 32
click at [414, 493] on div "Geo (metro)" at bounding box center [364, 480] width 214 height 32
click at [413, 527] on div "Geo (zip code)" at bounding box center [364, 512] width 214 height 32
click at [432, 423] on div "Geo (country)" at bounding box center [364, 416] width 214 height 32
click at [626, 280] on div at bounding box center [975, 285] width 908 height 29
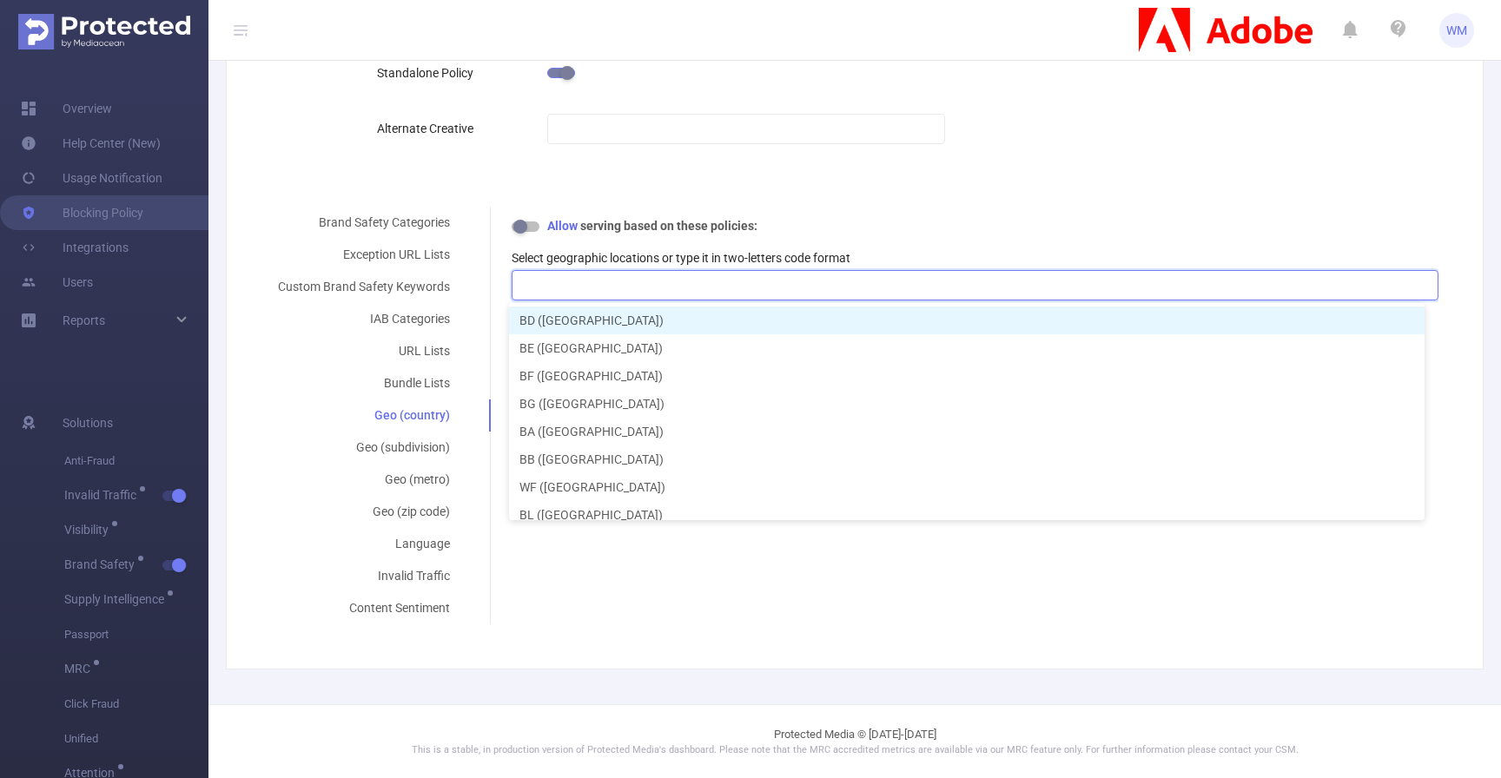
click at [626, 256] on label "Select geographic locations or type it in two-letters code format" at bounding box center [681, 258] width 339 height 14
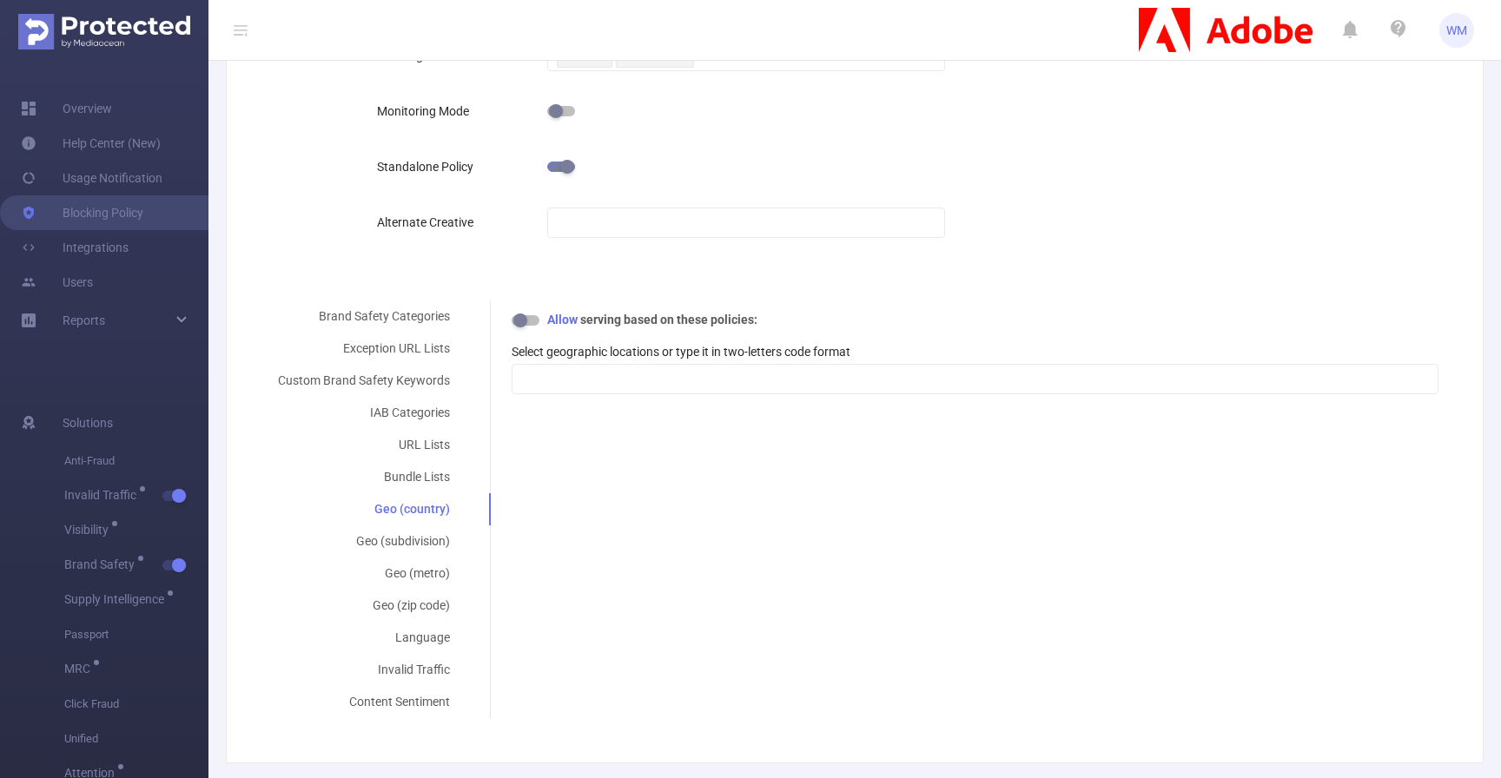
scroll to position [420, 0]
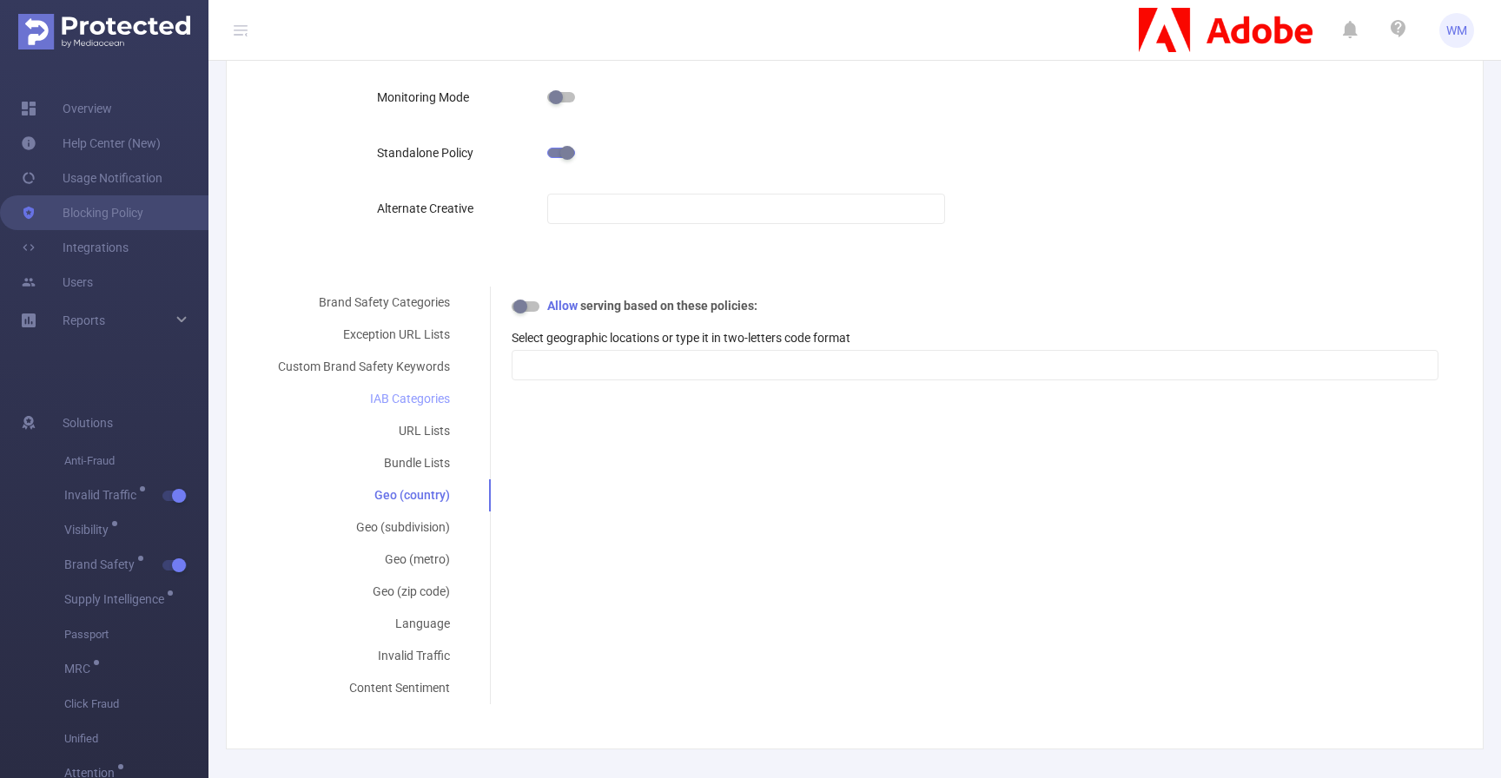
click at [384, 392] on div "IAB Categories" at bounding box center [364, 399] width 214 height 32
click at [681, 367] on div at bounding box center [975, 365] width 908 height 29
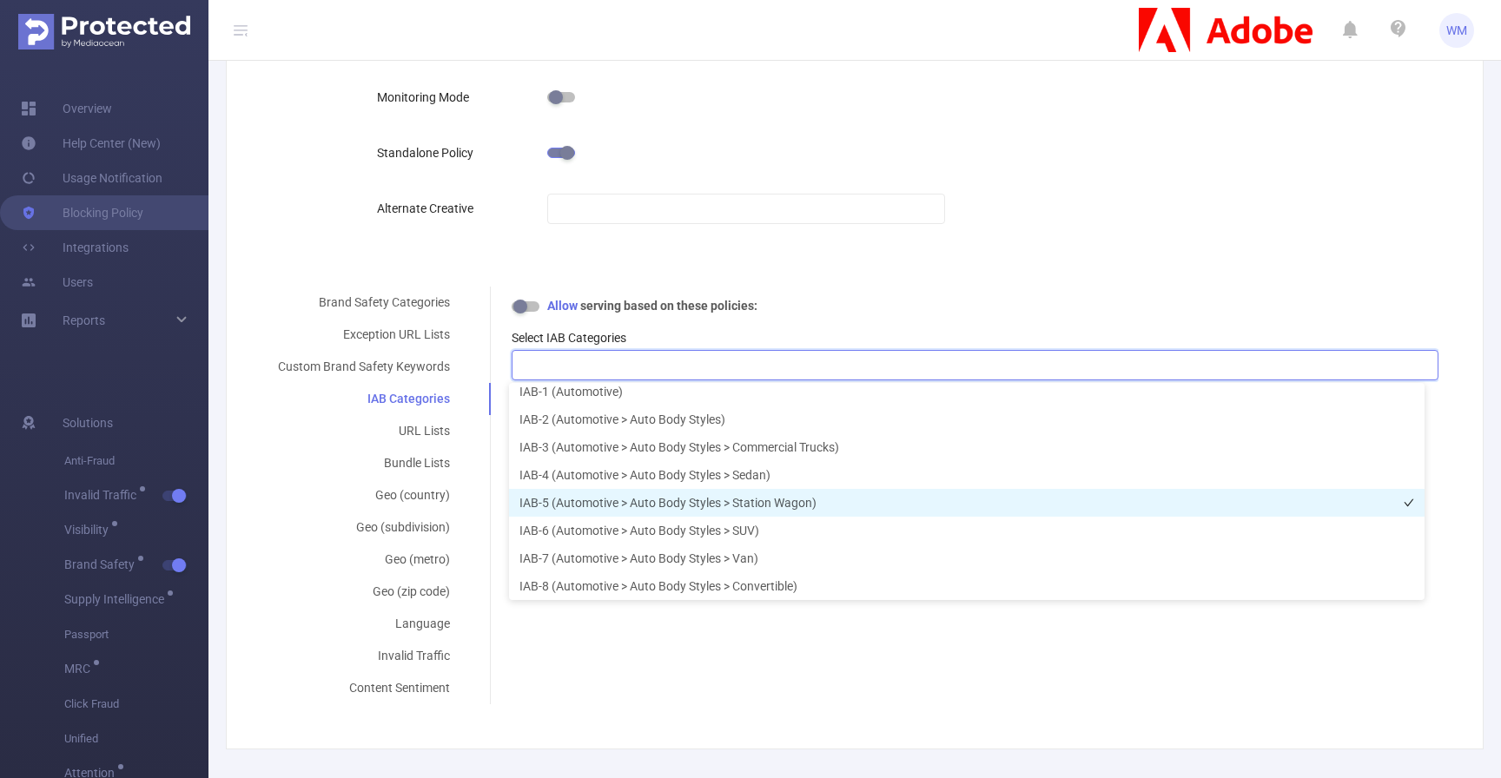
scroll to position [0, 0]
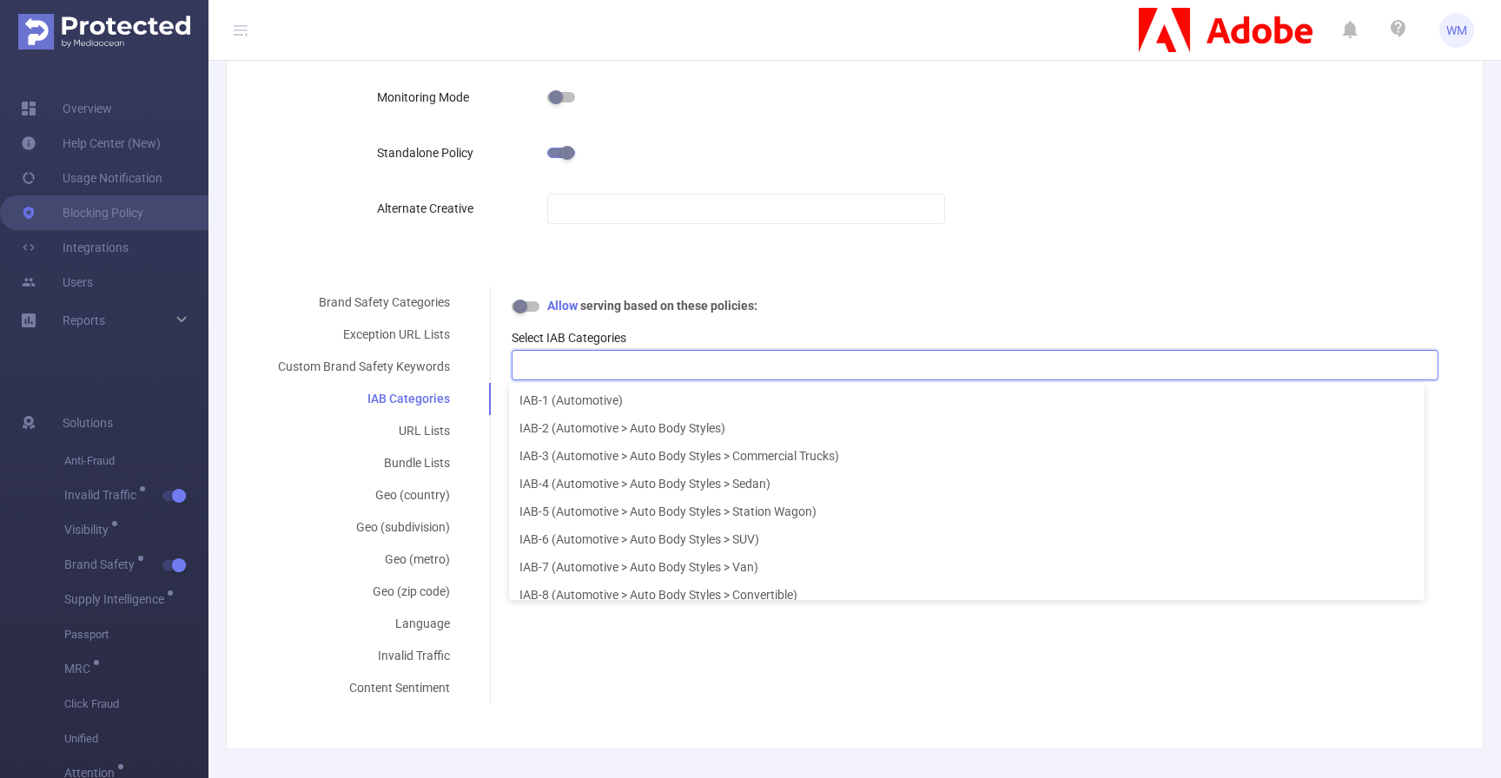
click at [805, 147] on div at bounding box center [745, 153] width 397 height 35
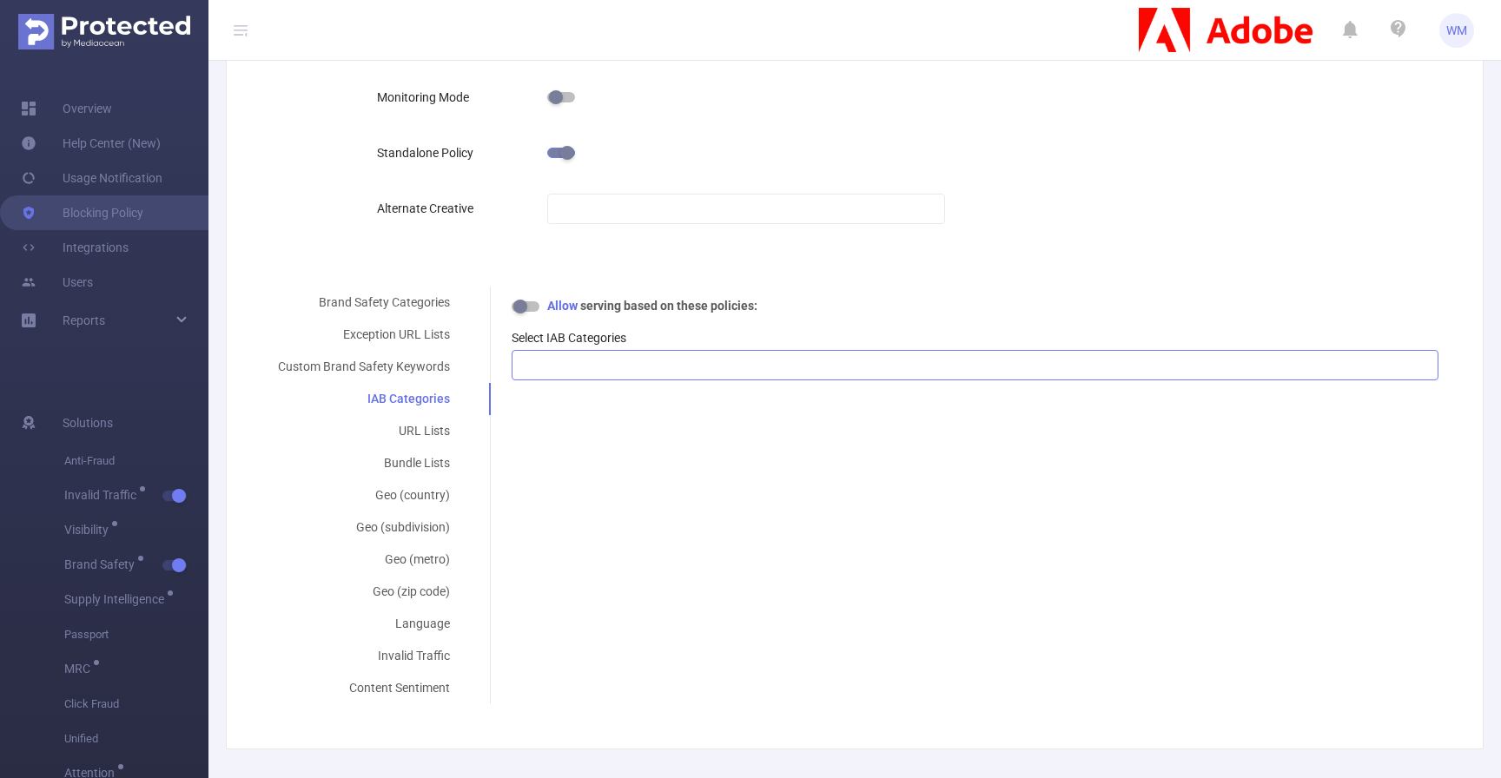
click at [723, 361] on div at bounding box center [975, 365] width 908 height 29
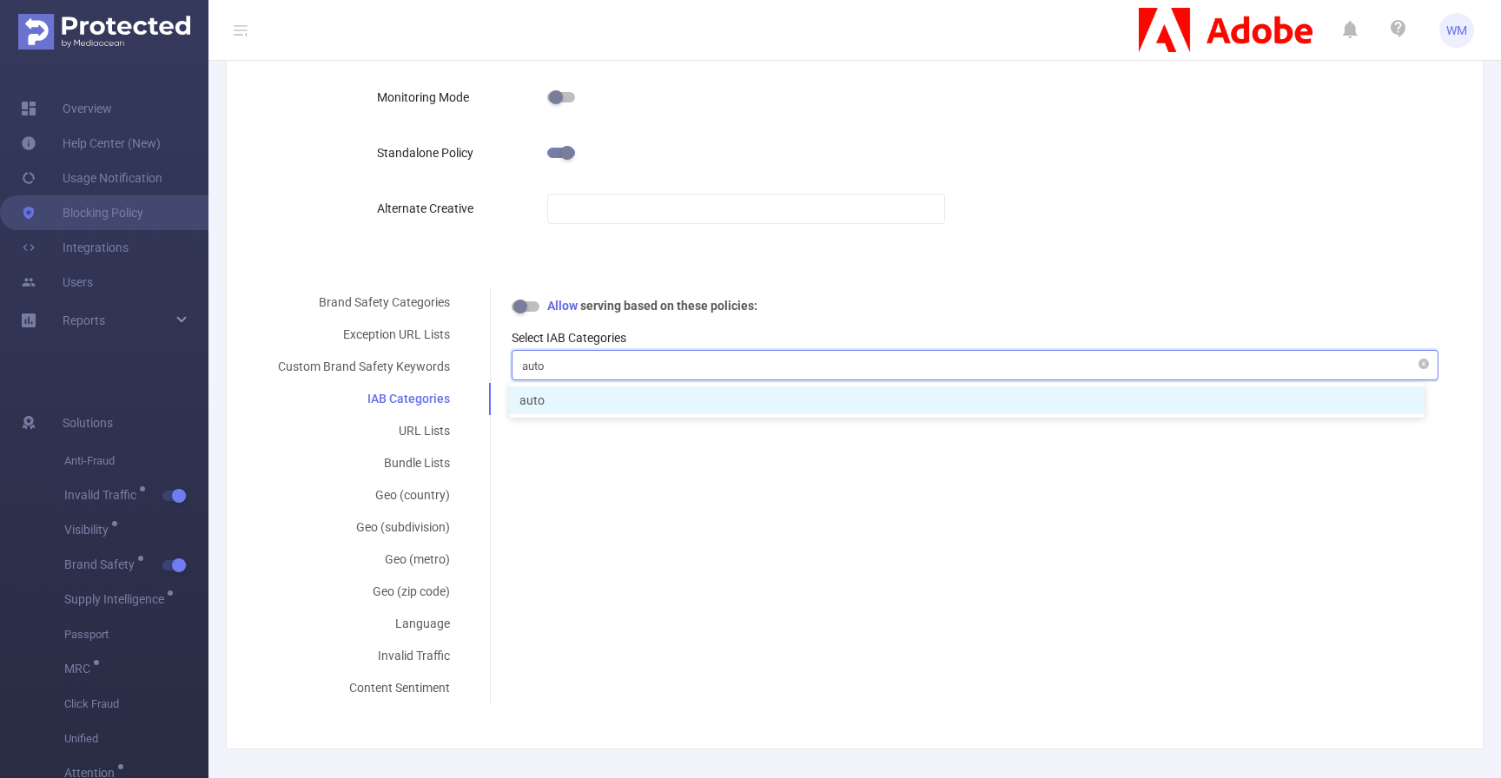
type input "auto"
click at [703, 367] on div "auto auto" at bounding box center [975, 365] width 908 height 29
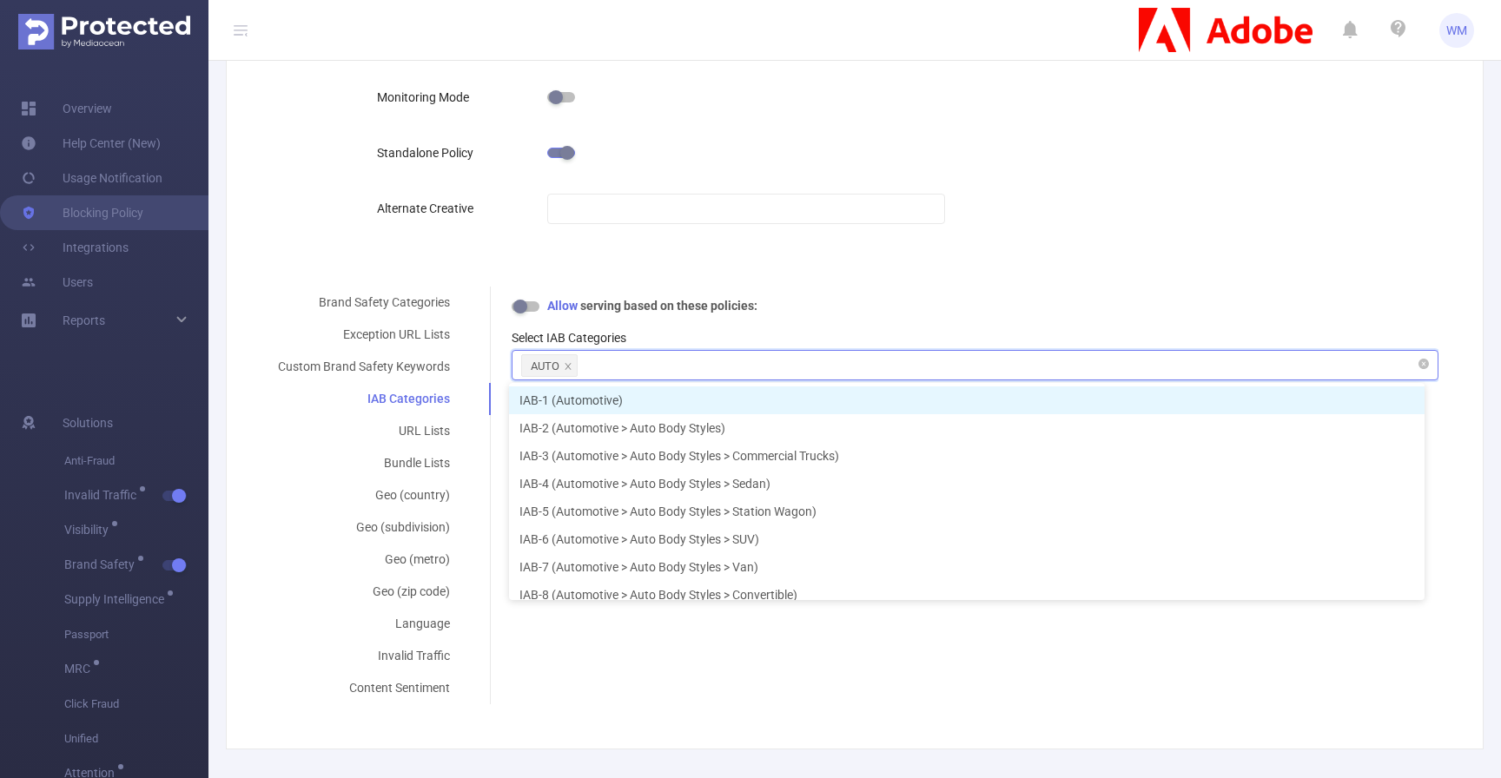
click at [703, 366] on div "AUTO" at bounding box center [975, 365] width 908 height 29
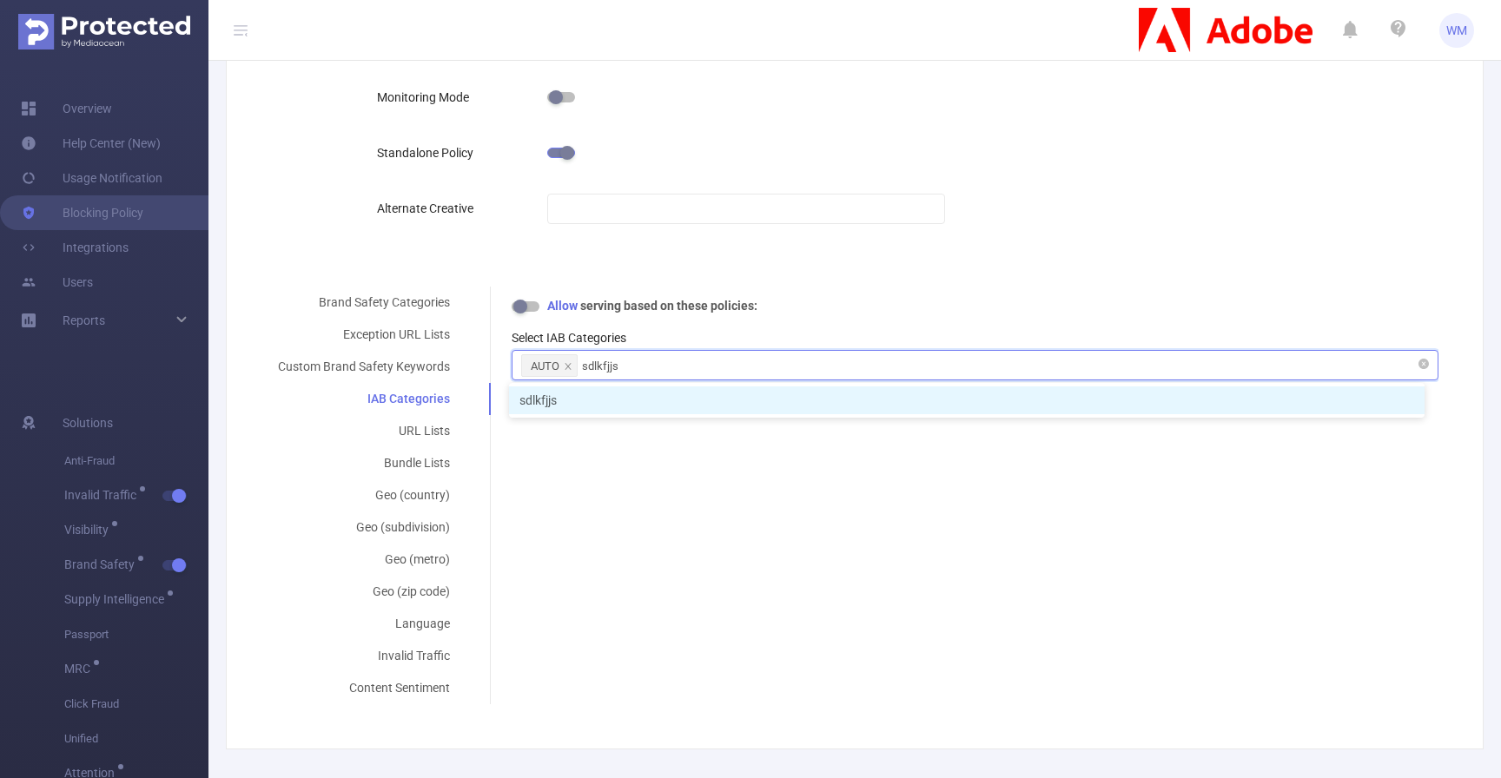
type input "sdlkfjjsdjgds"
type input "kjdbfgjhdfsbg"
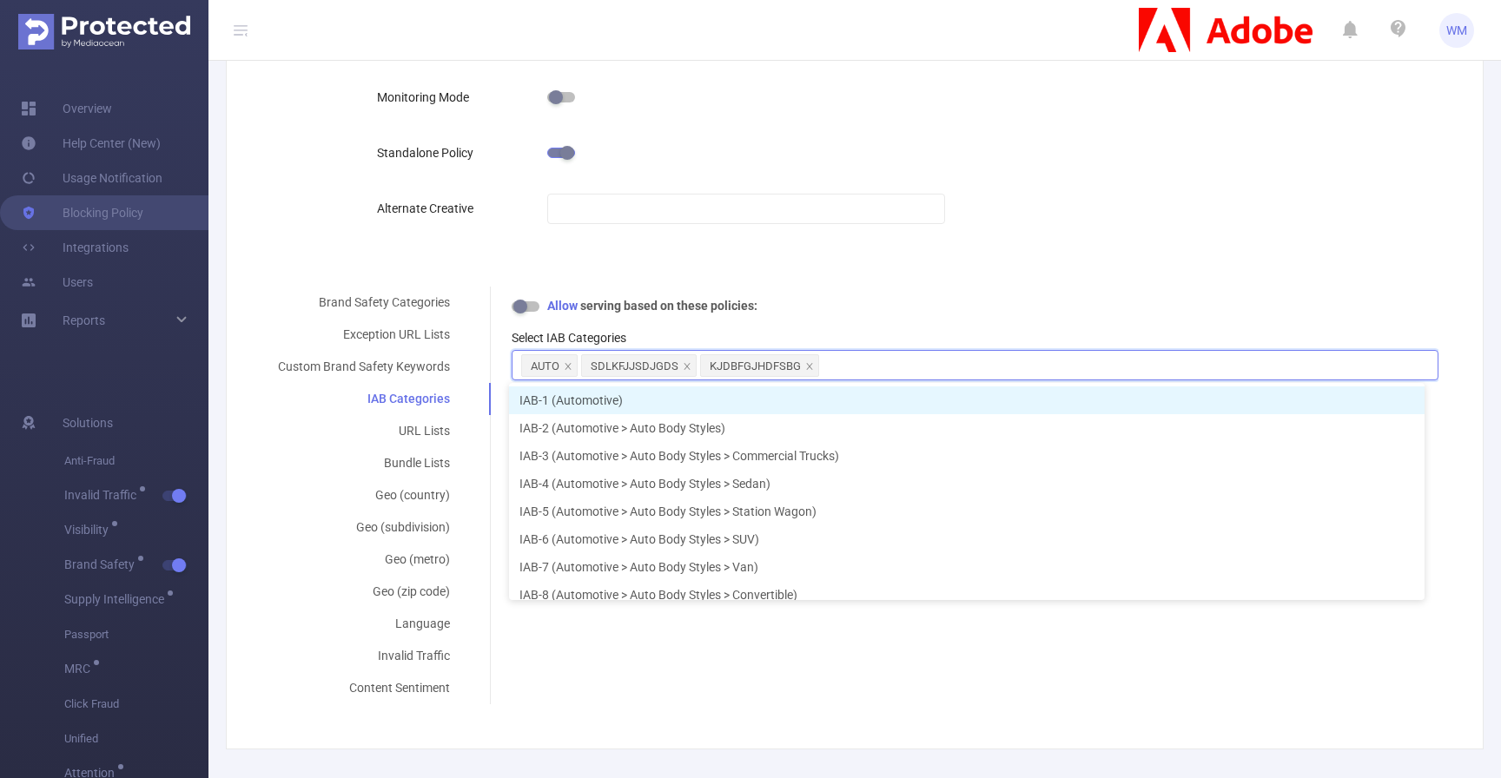
click at [859, 308] on div "Allow serving based on these policies:" at bounding box center [975, 306] width 927 height 18
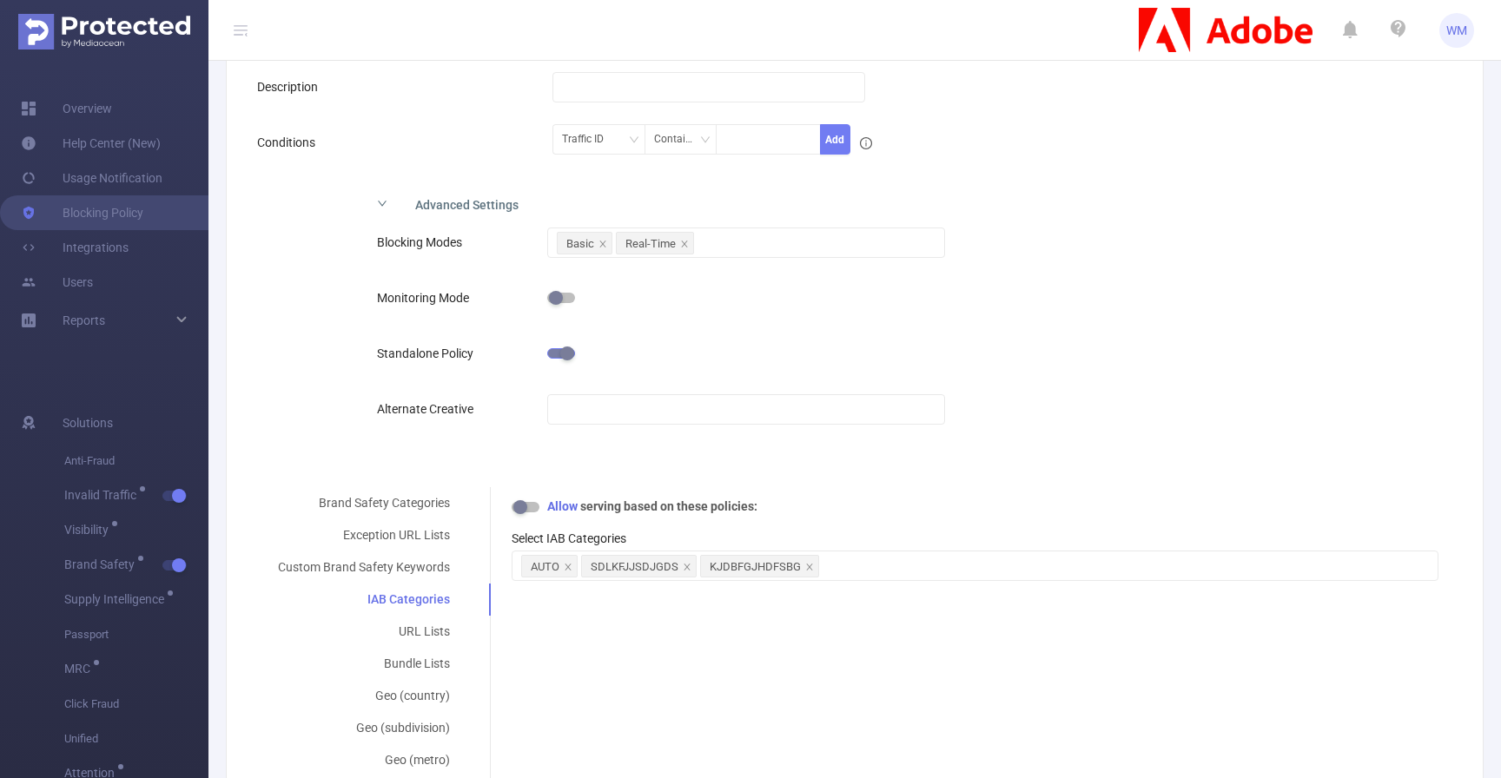
scroll to position [214, 0]
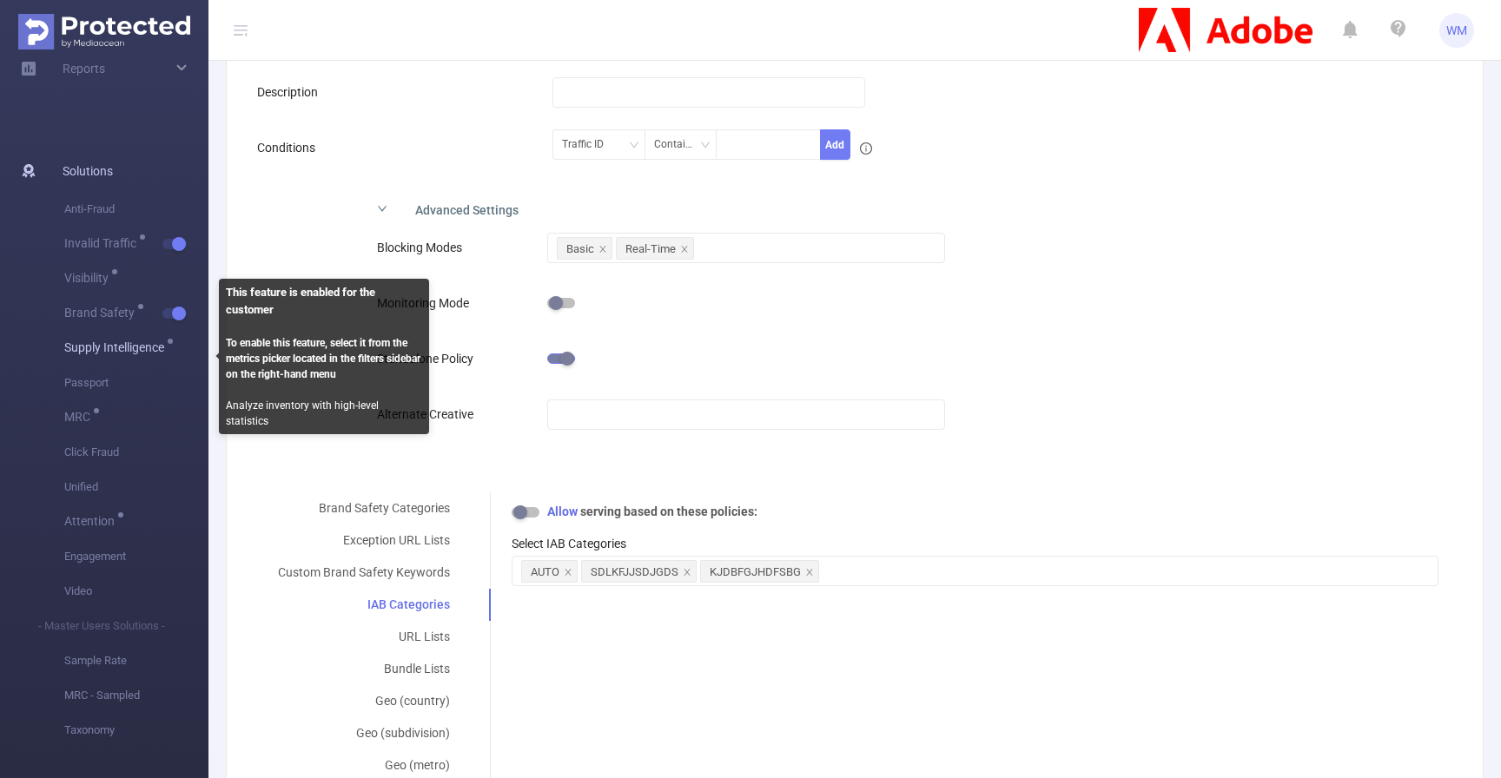
click at [128, 349] on span "Supply Intelligence" at bounding box center [117, 347] width 106 height 12
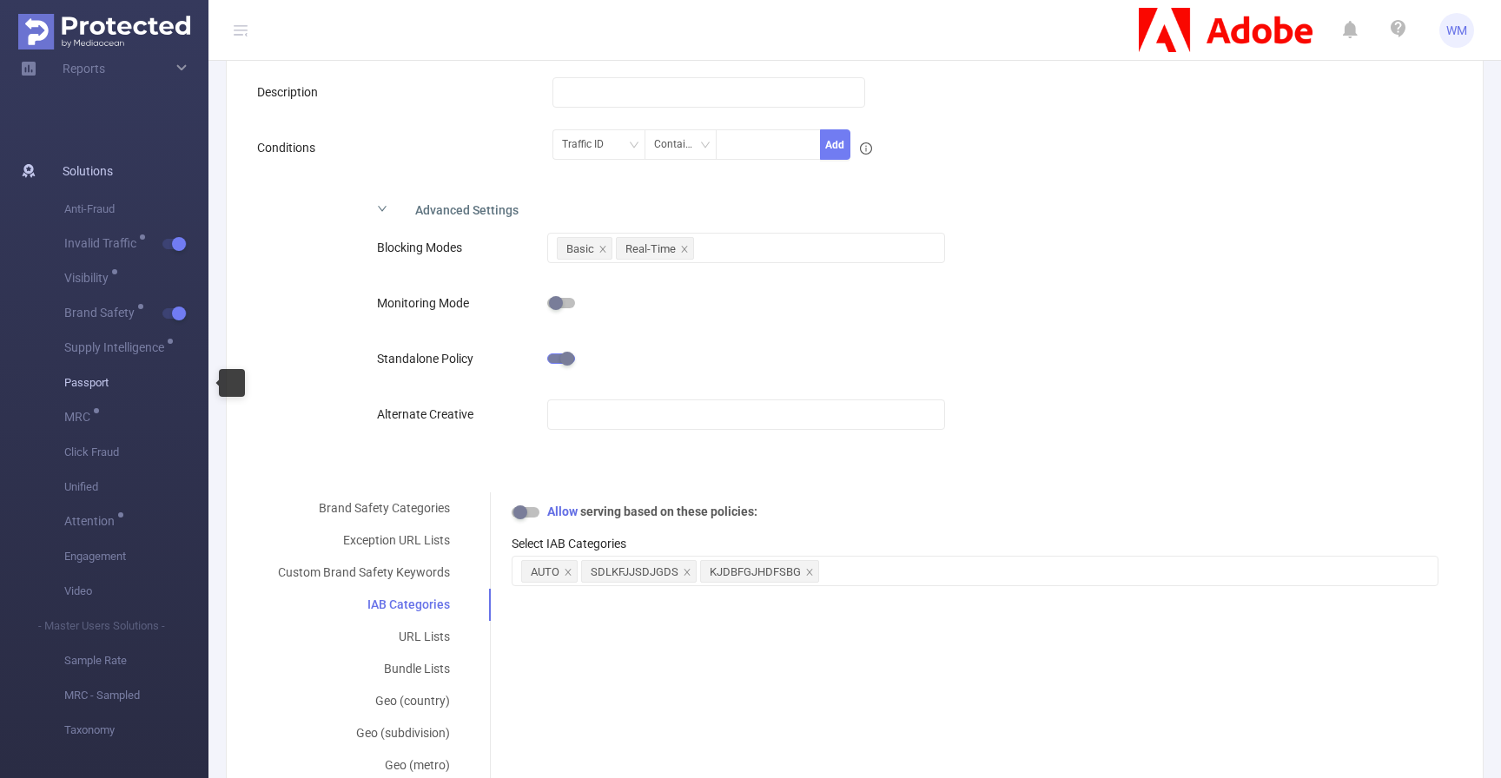
click at [109, 383] on span "Passport" at bounding box center [136, 383] width 144 height 35
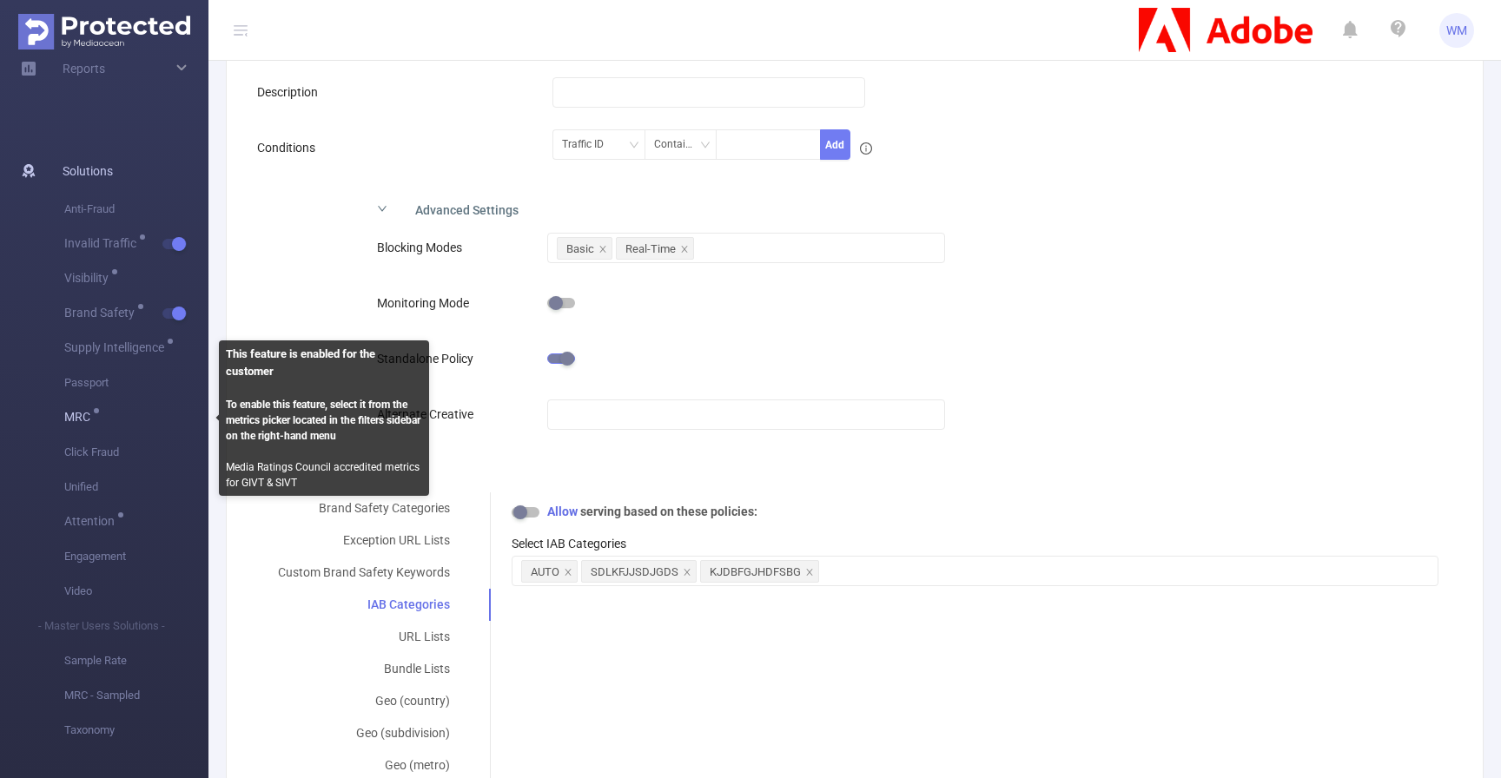
click at [88, 415] on span "MRC" at bounding box center [80, 417] width 32 height 12
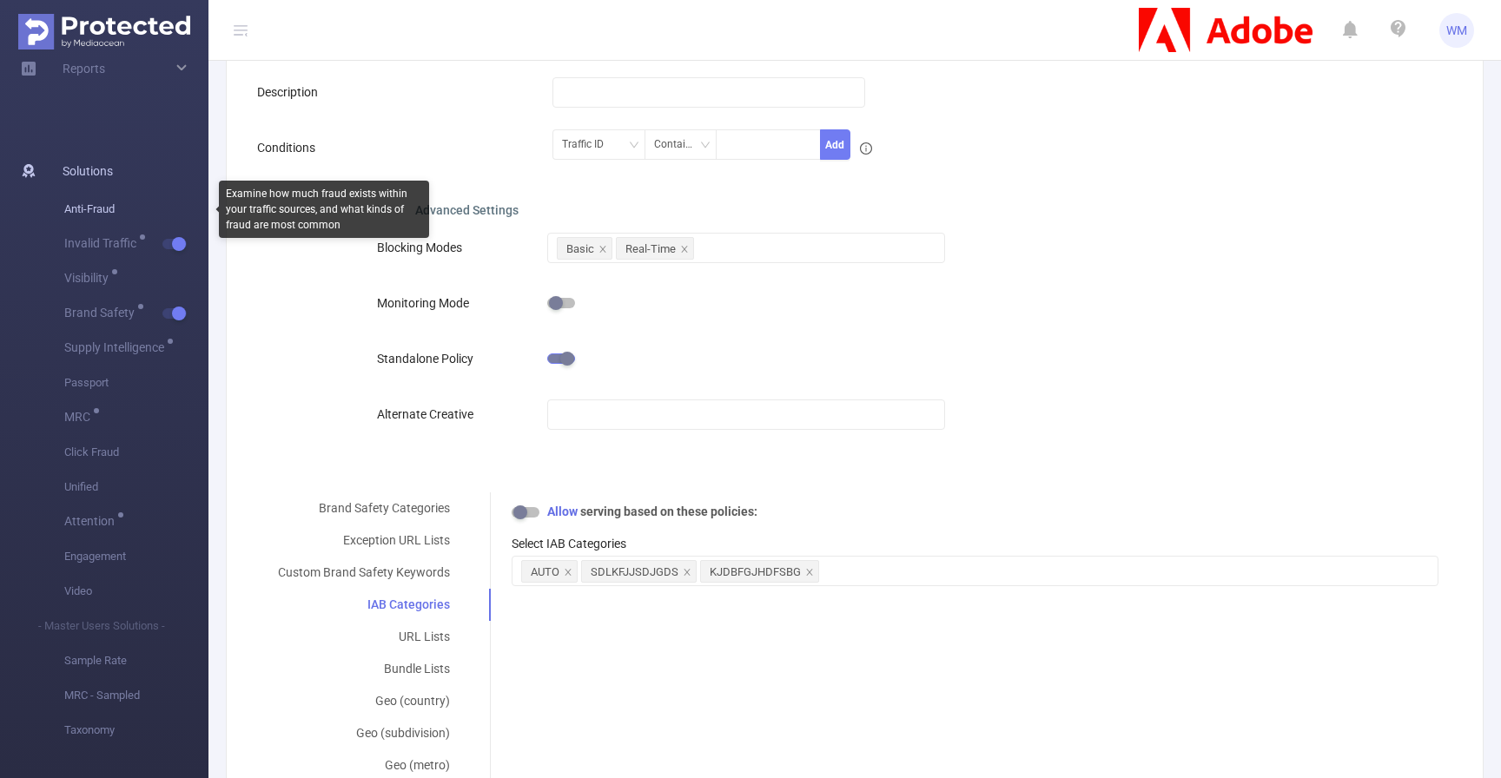
click at [101, 211] on span "Anti-Fraud" at bounding box center [136, 209] width 144 height 35
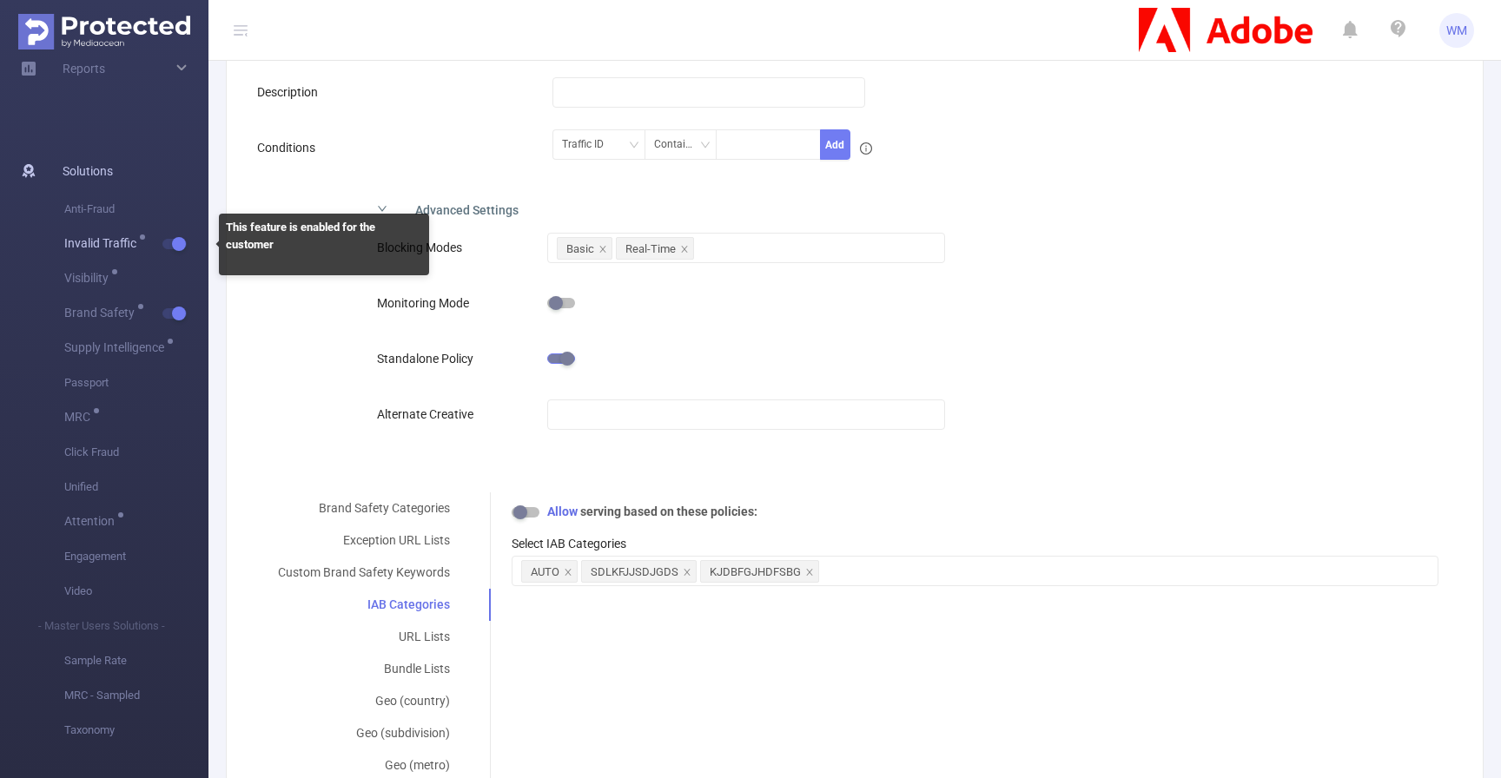
click at [179, 249] on button "button" at bounding box center [174, 244] width 24 height 10
click at [172, 248] on button "button" at bounding box center [174, 244] width 24 height 10
